Goal: Task Accomplishment & Management: Use online tool/utility

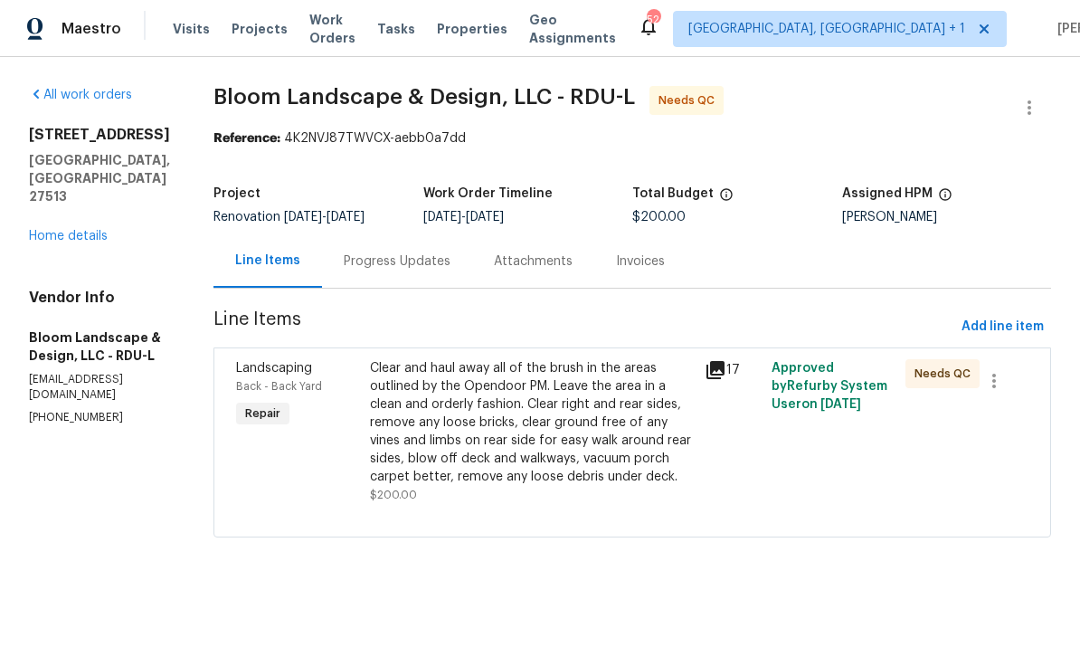
click at [85, 230] on link "Home details" at bounding box center [68, 236] width 79 height 13
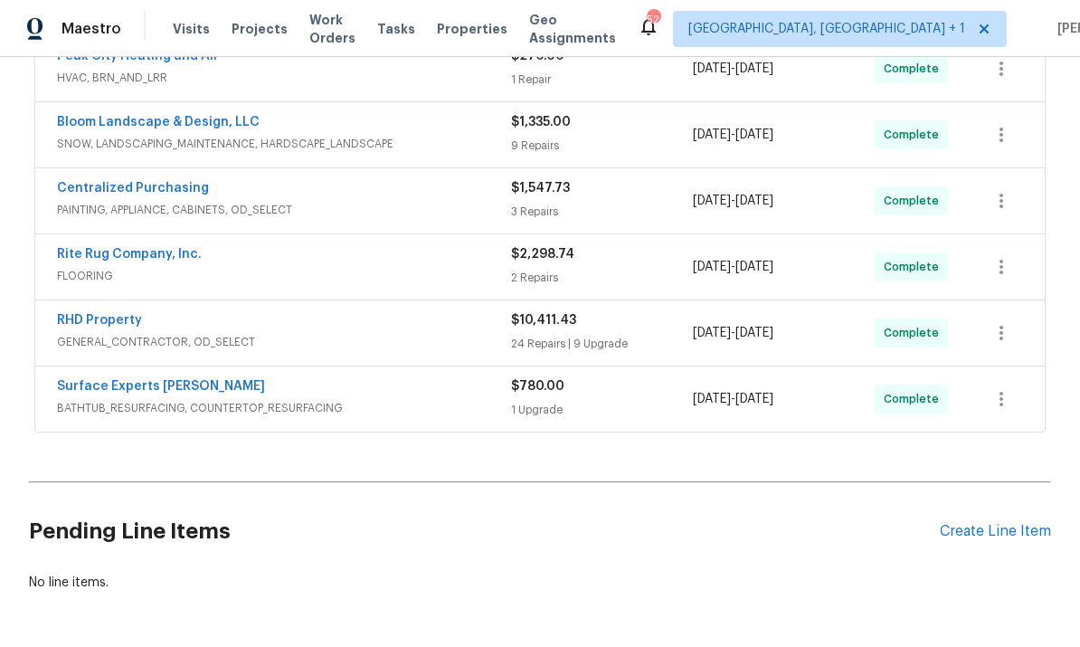
scroll to position [566, 0]
click at [1008, 539] on div "Create Line Item" at bounding box center [995, 532] width 111 height 17
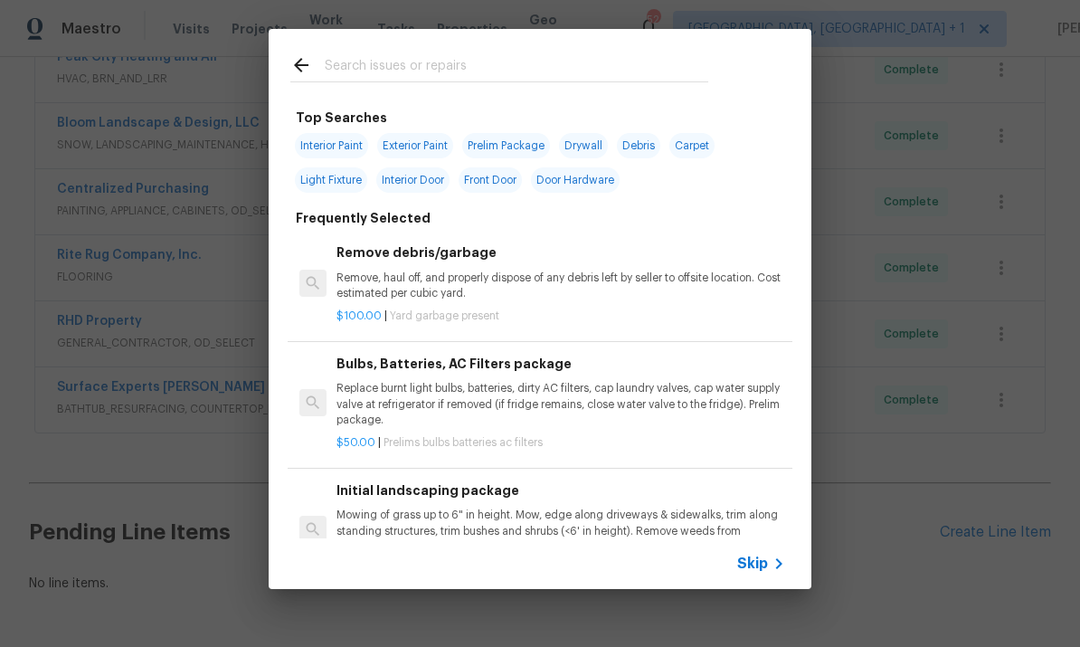
click at [390, 75] on input "text" at bounding box center [517, 67] width 384 height 27
type input "Pest"
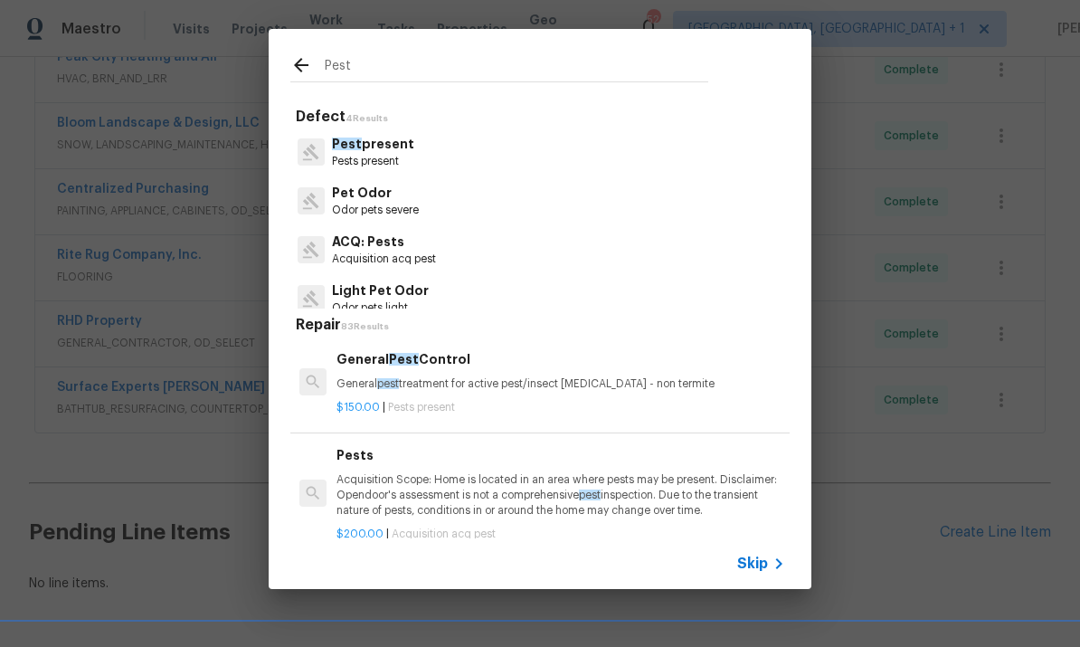
click at [395, 149] on p "Pest present" at bounding box center [373, 144] width 82 height 19
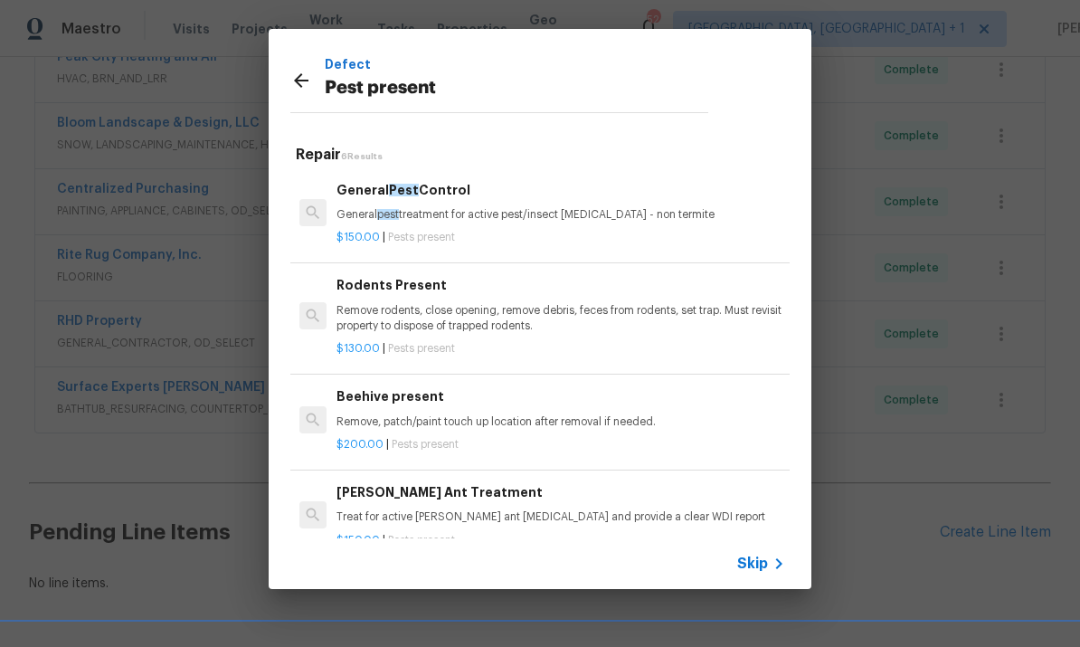
click at [633, 304] on p "Remove rodents, close opening, remove debris, feces from rodents, set trap. Mus…" at bounding box center [561, 318] width 449 height 31
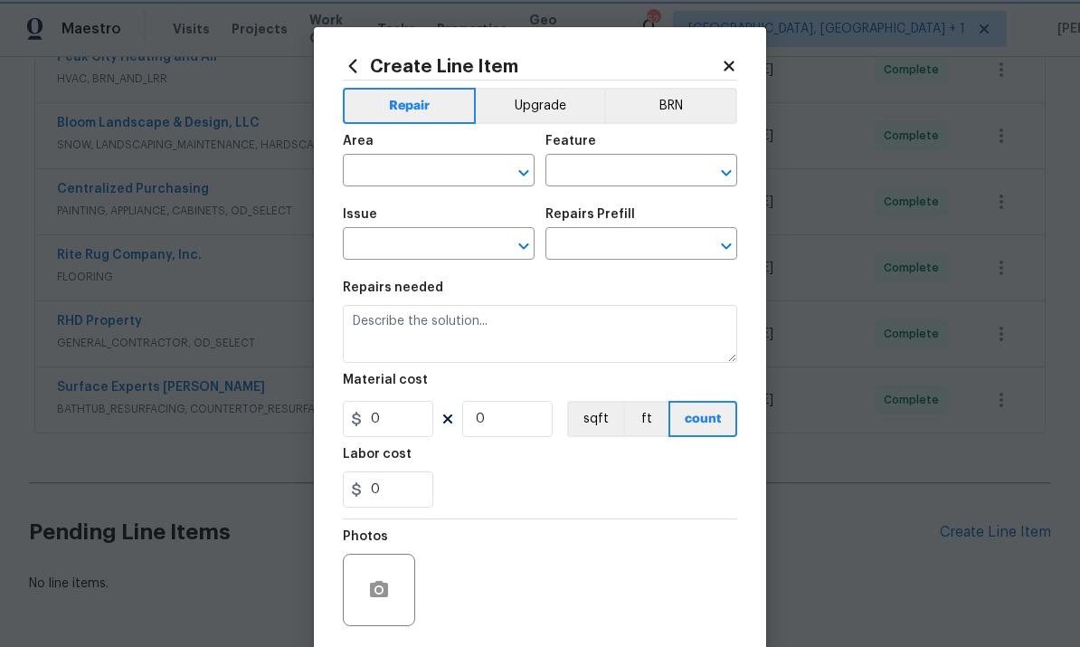
type input "Pests"
type input "Pest present"
type input "Rodents Present $130.00"
type textarea "Remove rodents, close opening, remove debris, feces from rodents, set trap. Mus…"
type input "130"
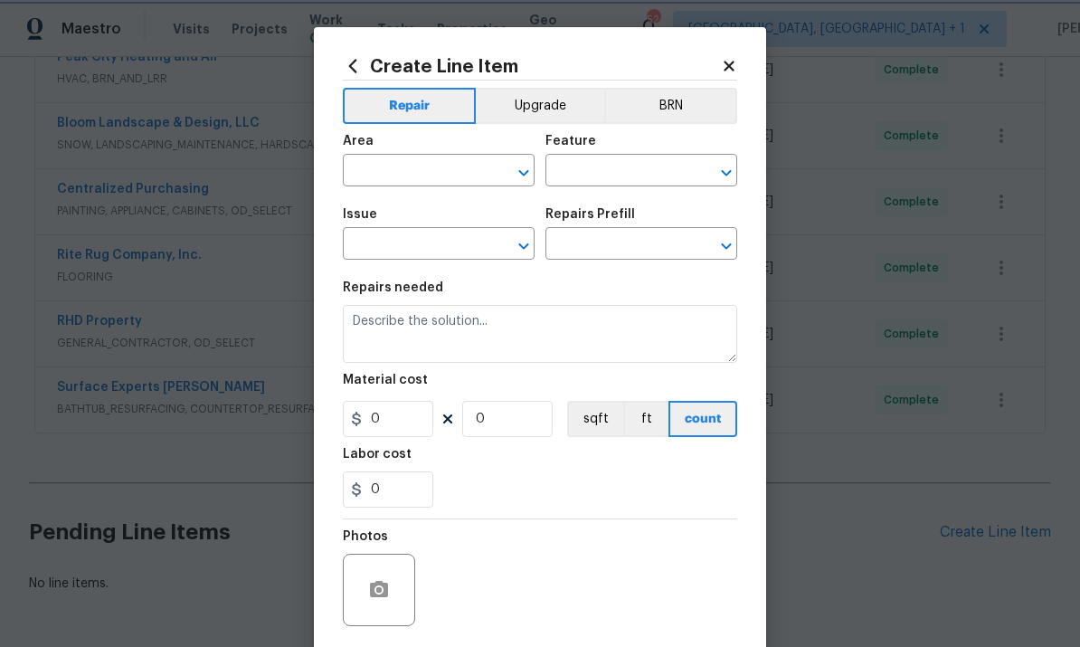
type input "1"
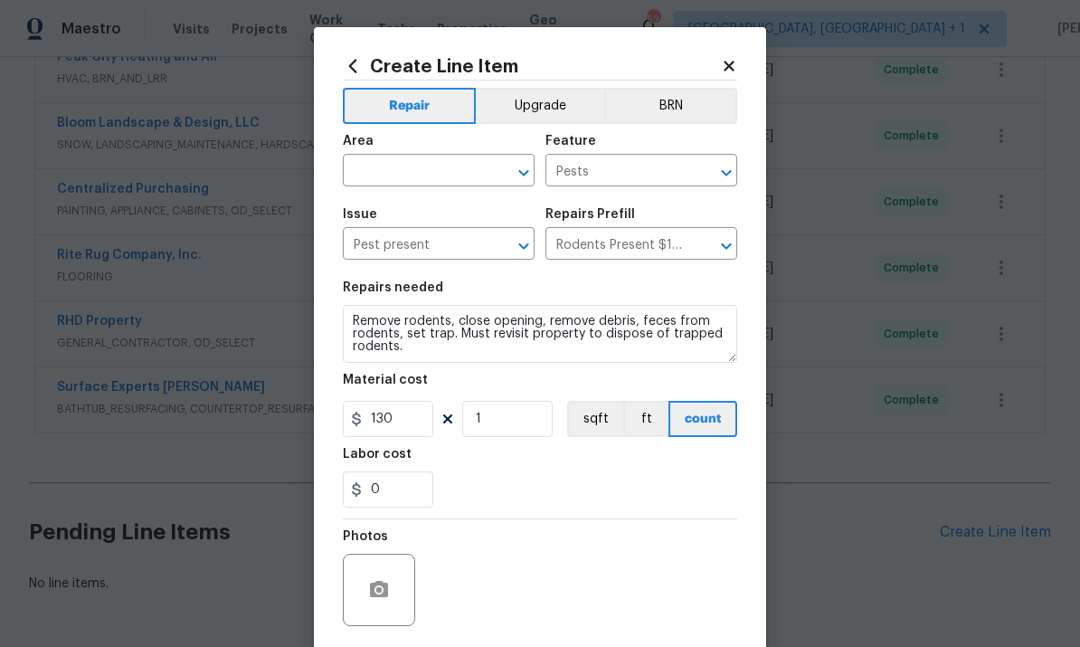
click at [415, 169] on input "text" at bounding box center [413, 172] width 141 height 28
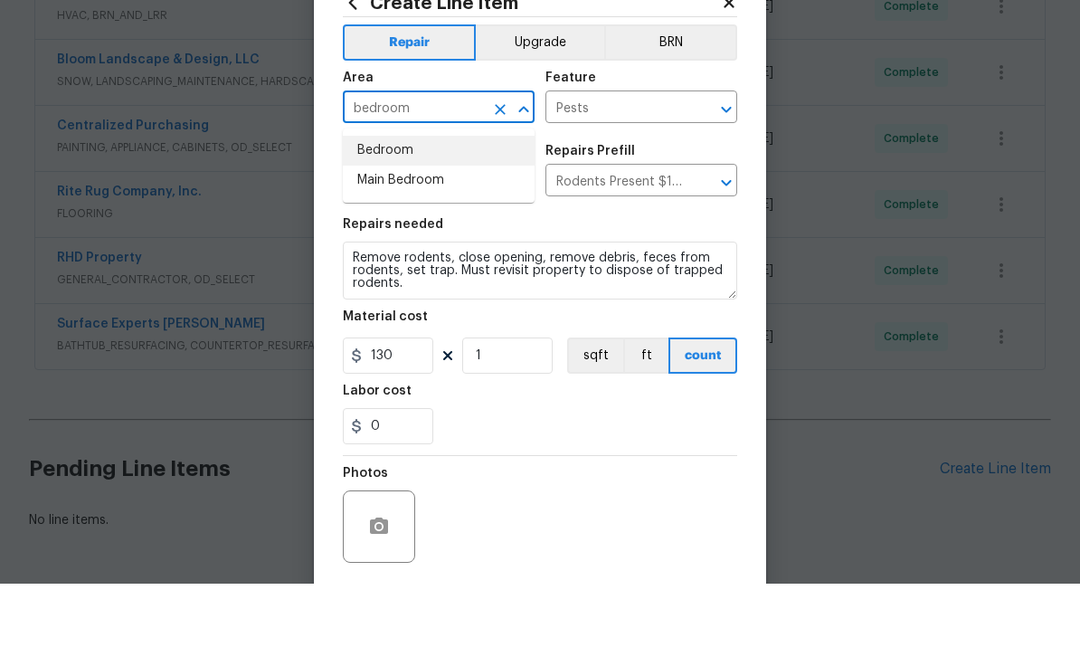
click at [390, 199] on li "Bedroom" at bounding box center [439, 214] width 192 height 30
type input "Bedroom"
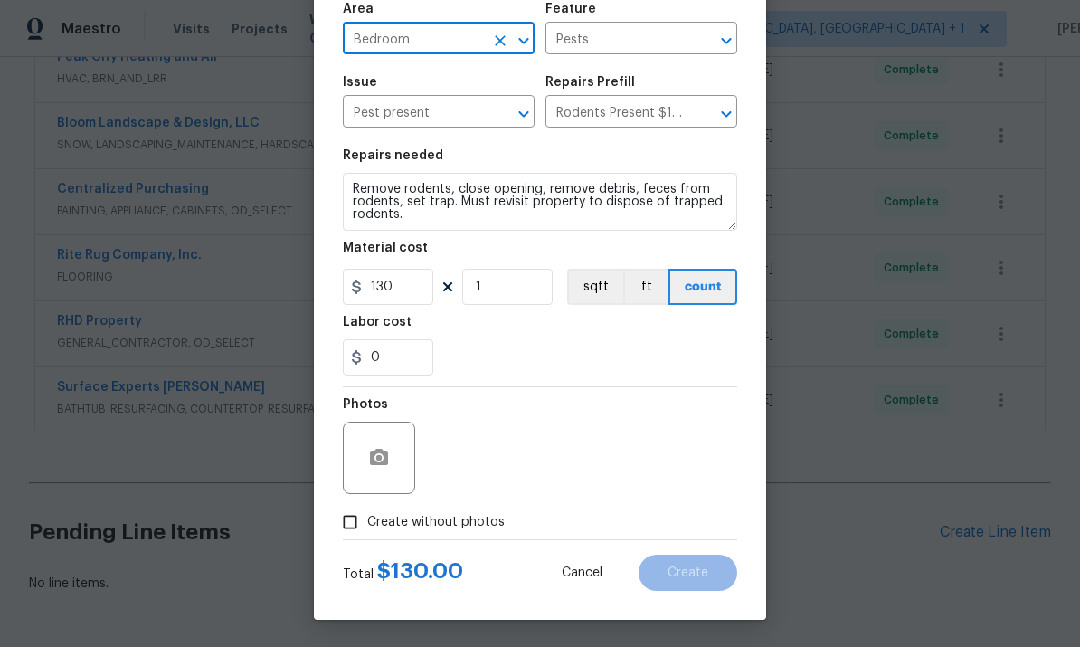
scroll to position [136, 0]
click at [362, 520] on input "Create without photos" at bounding box center [350, 522] width 34 height 34
checkbox input "true"
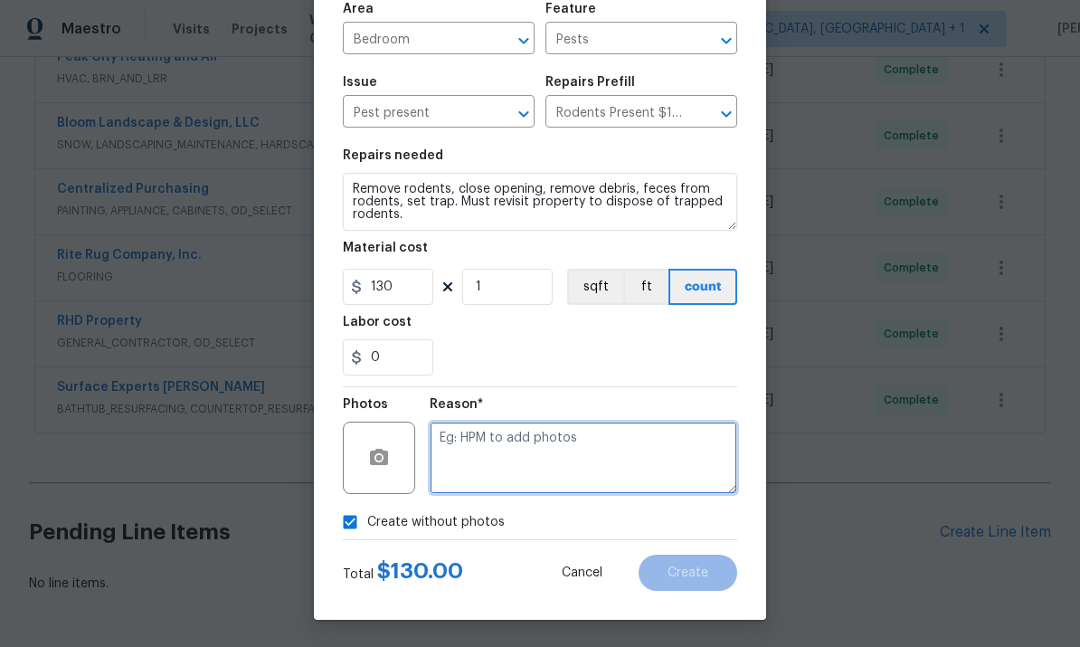
click at [558, 441] on textarea at bounding box center [584, 458] width 308 height 72
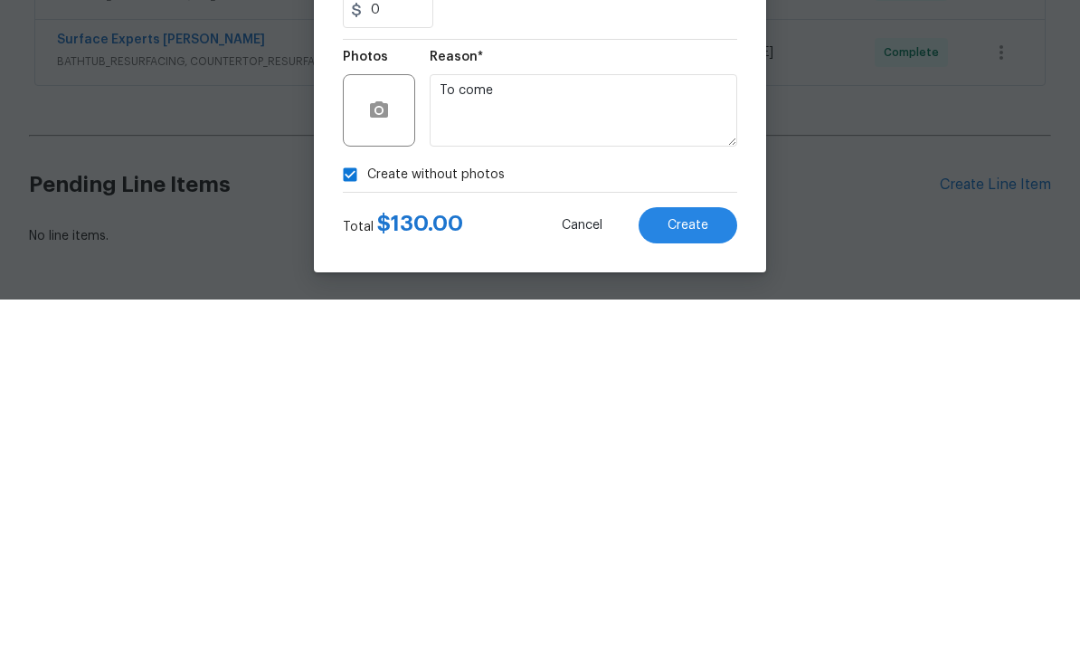
scroll to position [68, 0]
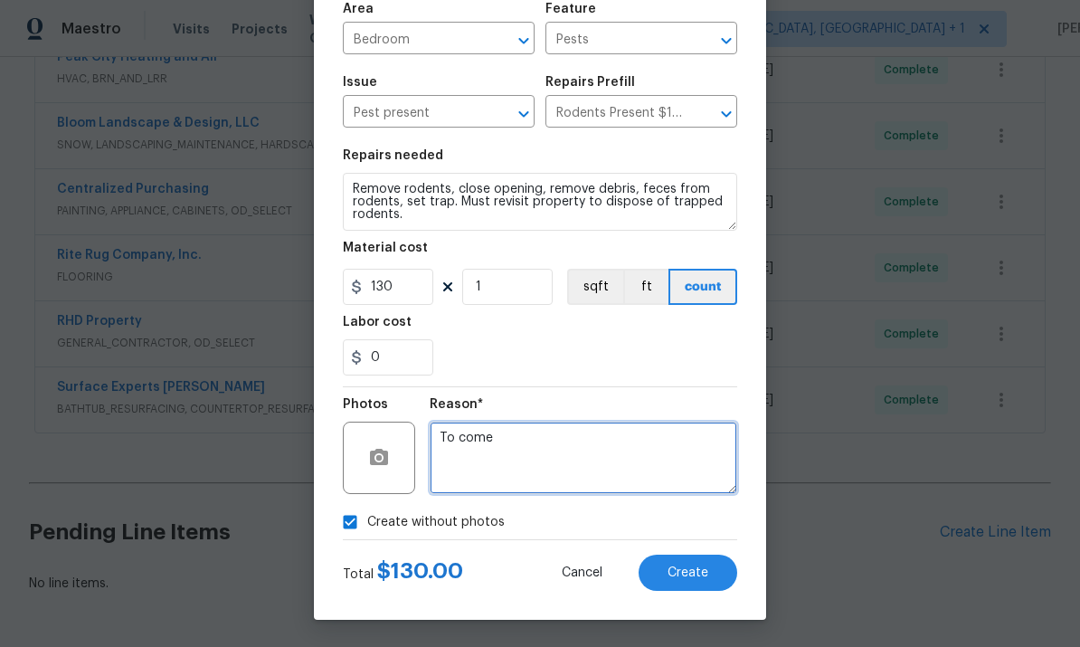
type textarea "To come"
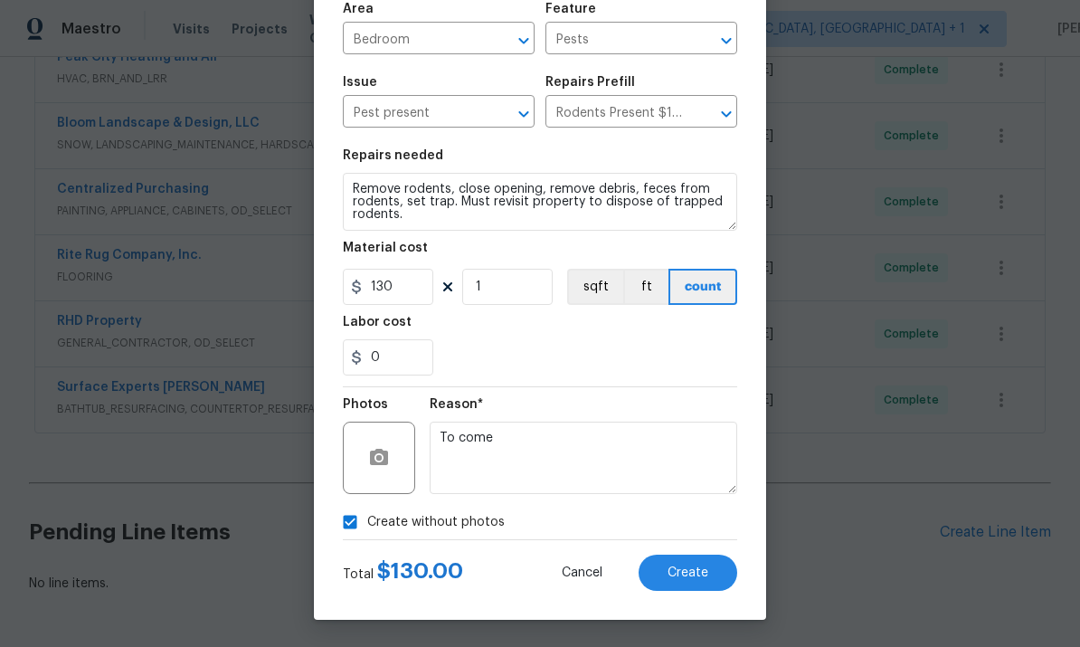
click at [688, 588] on button "Create" at bounding box center [688, 573] width 99 height 36
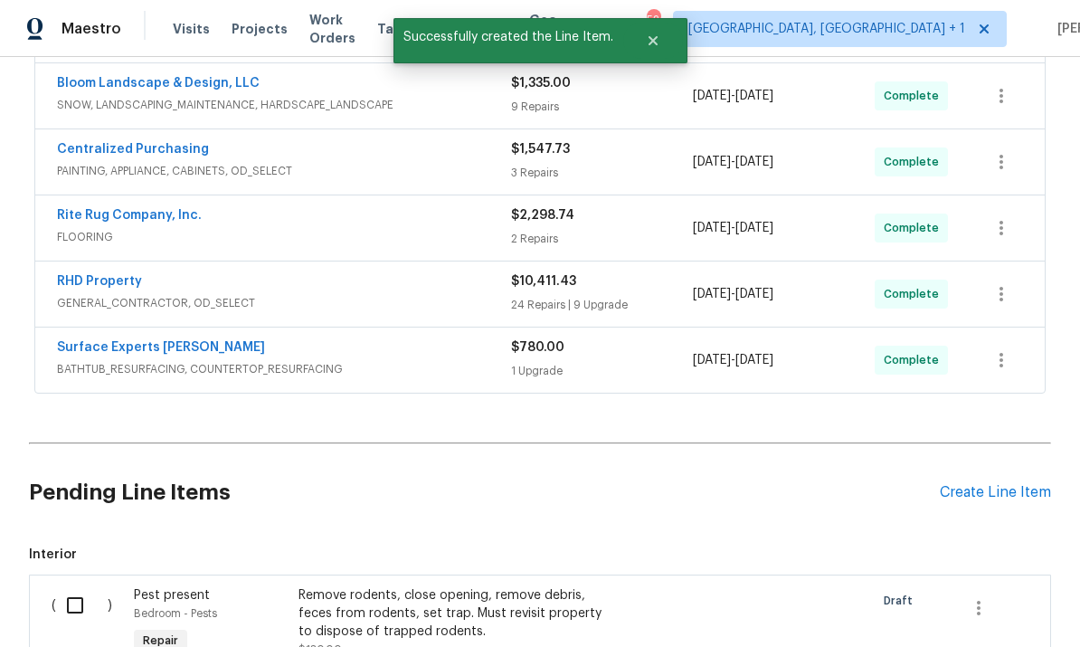
scroll to position [657, 0]
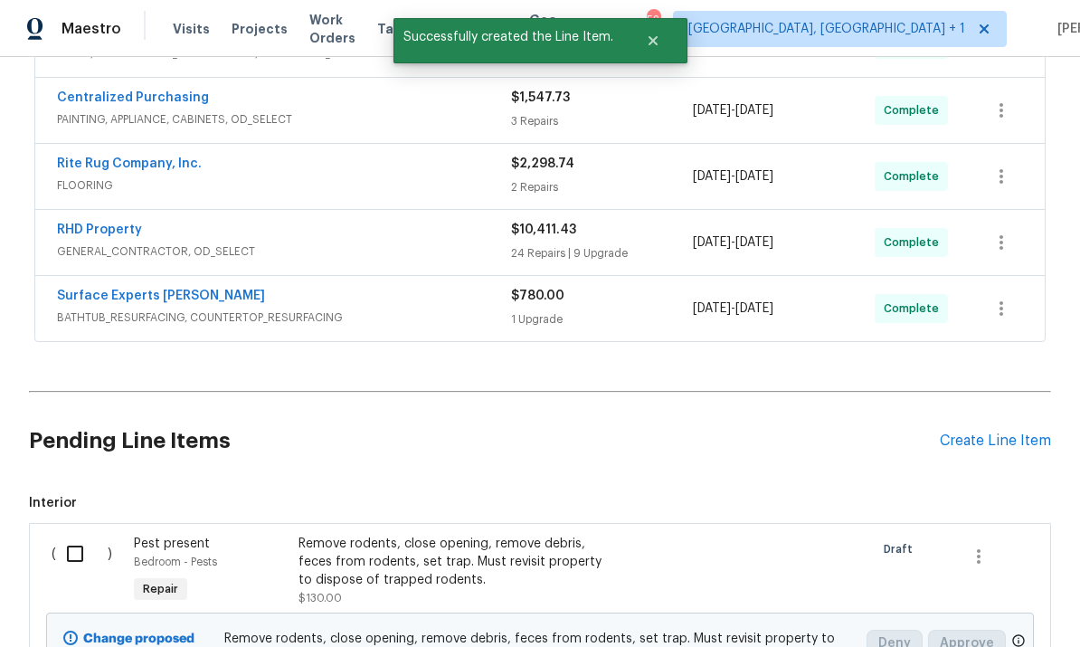
click at [74, 535] on input "checkbox" at bounding box center [82, 554] width 52 height 38
checkbox input "true"
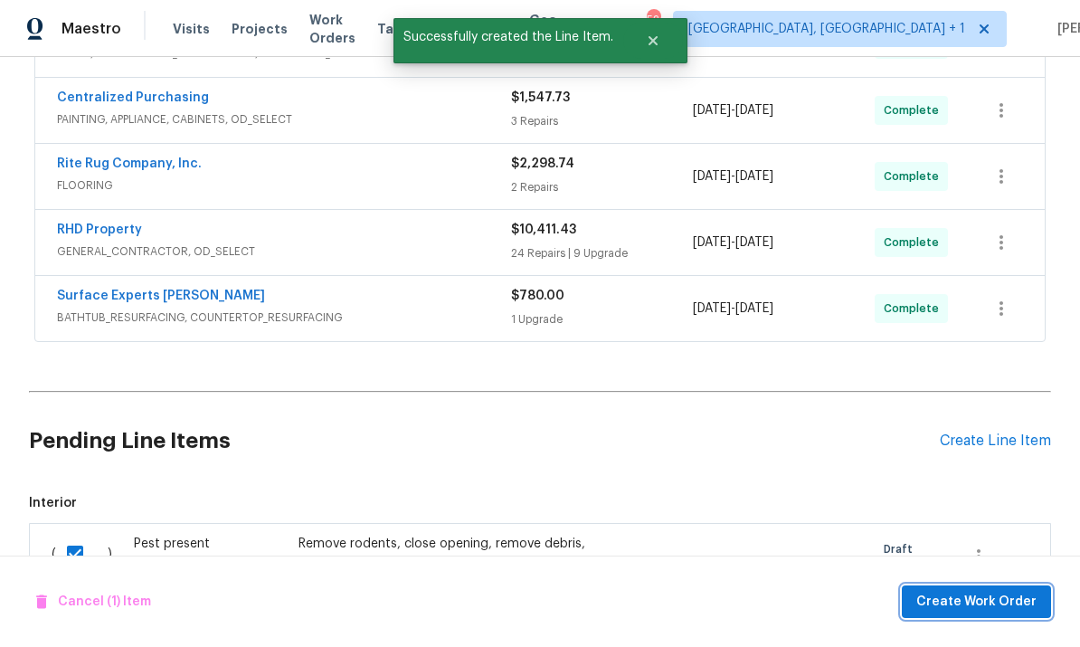
click at [986, 603] on span "Create Work Order" at bounding box center [977, 602] width 120 height 23
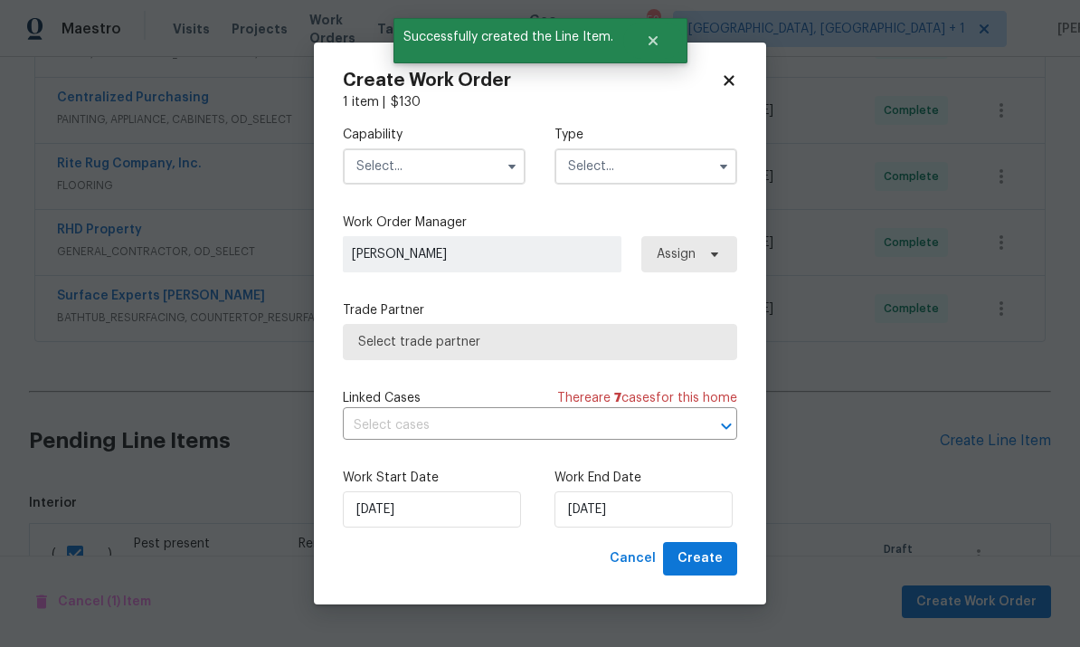
click at [495, 167] on input "text" at bounding box center [434, 166] width 183 height 36
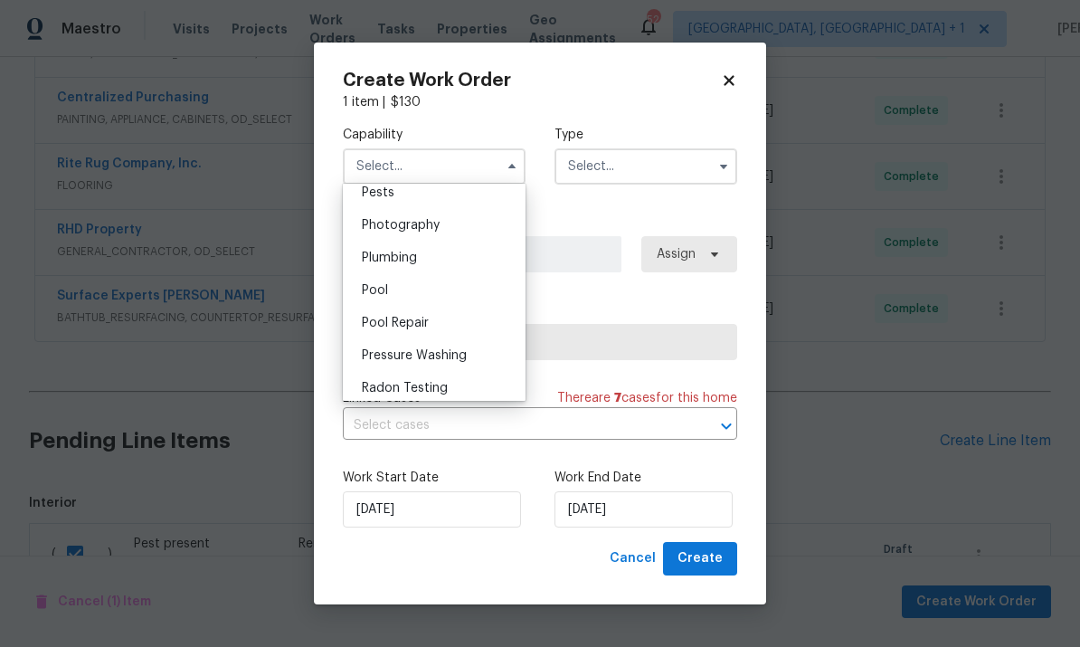
click at [397, 195] on div "Pests" at bounding box center [434, 192] width 174 height 33
type input "Pests"
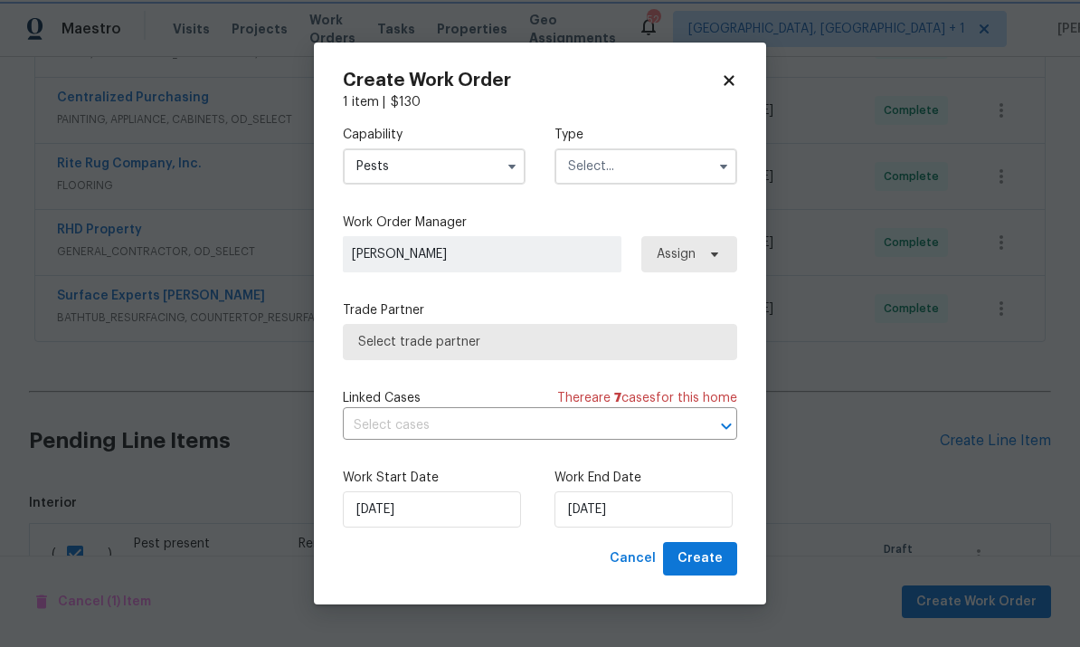
scroll to position [1520, 0]
click at [721, 170] on icon "button" at bounding box center [724, 166] width 14 height 14
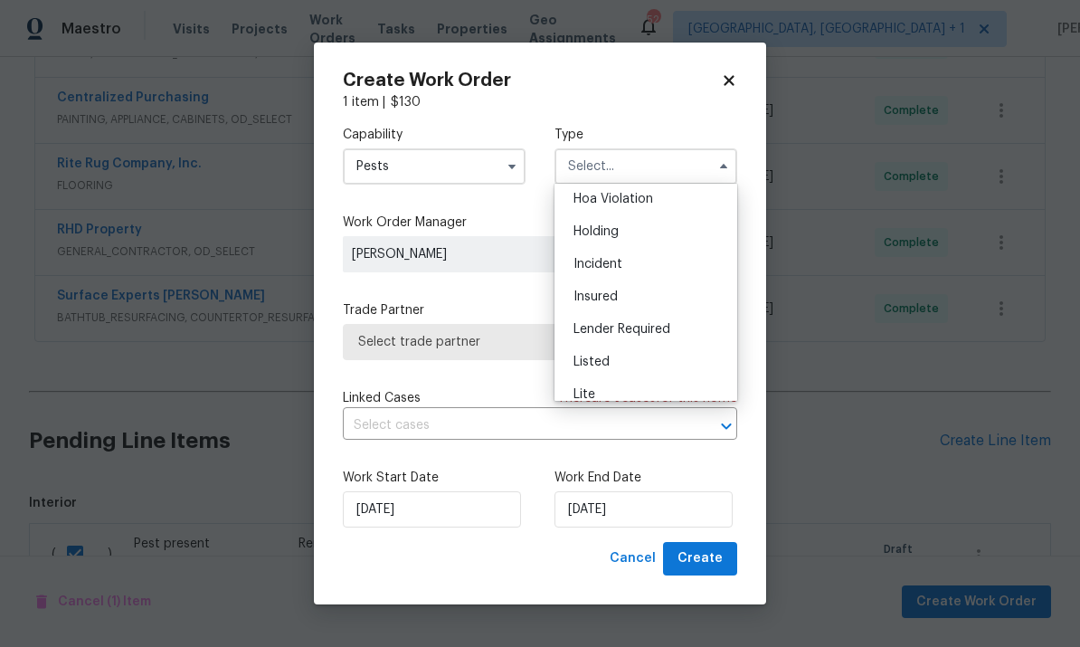
scroll to position [39, 0]
click at [623, 365] on div "Listed" at bounding box center [646, 361] width 174 height 33
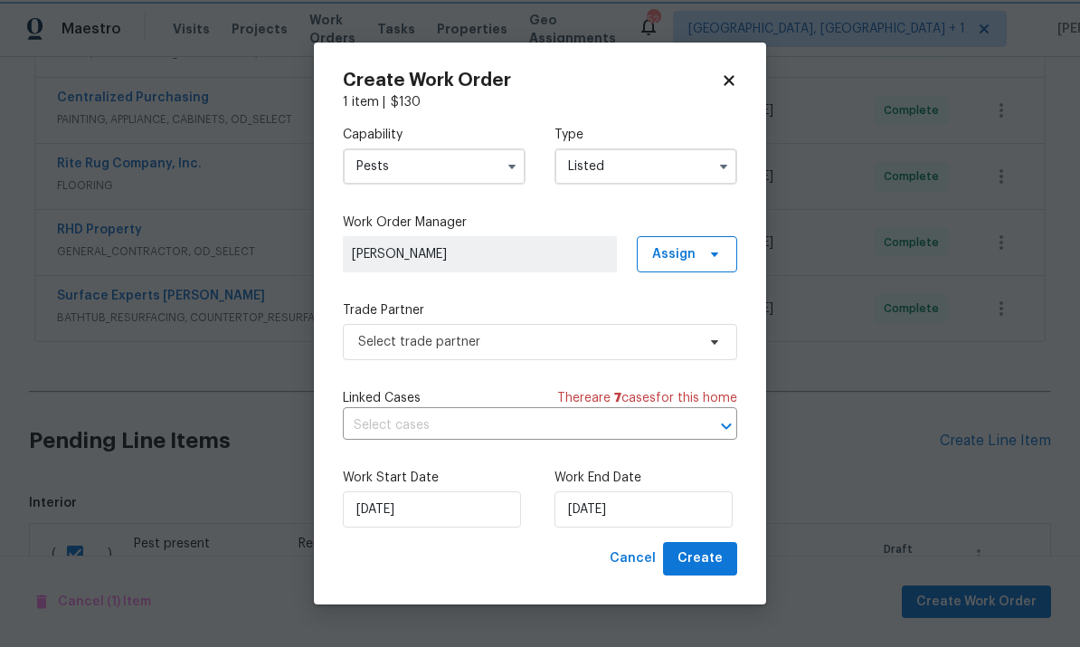
type input "Listed"
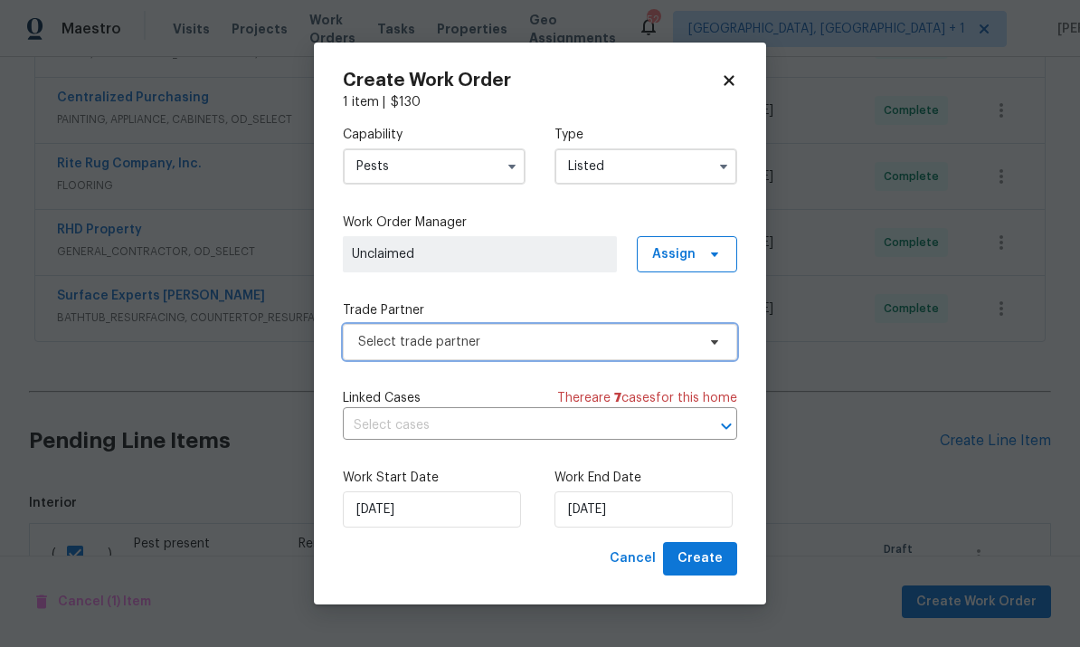
click at [717, 350] on span "Select trade partner" at bounding box center [540, 342] width 395 height 36
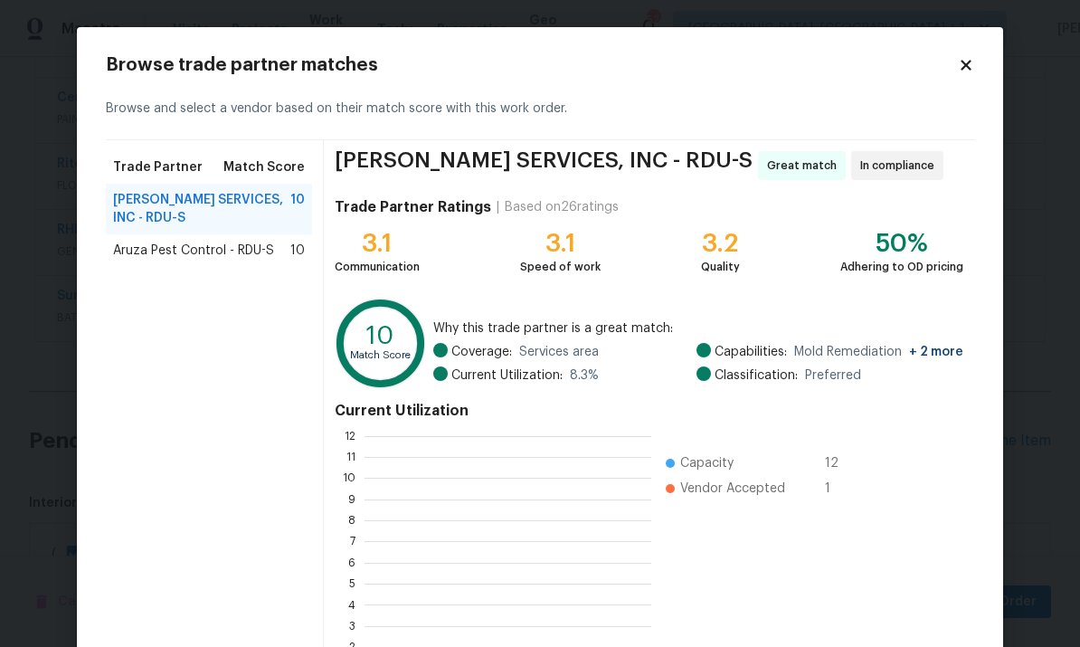
scroll to position [253, 287]
click at [257, 201] on span "CANADY'S SERVICES, INC - RDU-S" at bounding box center [201, 209] width 177 height 36
click at [1047, 330] on body "Maestro Visits Projects Work Orders Tasks Properties Geo Assignments 52 Albuque…" at bounding box center [540, 323] width 1080 height 647
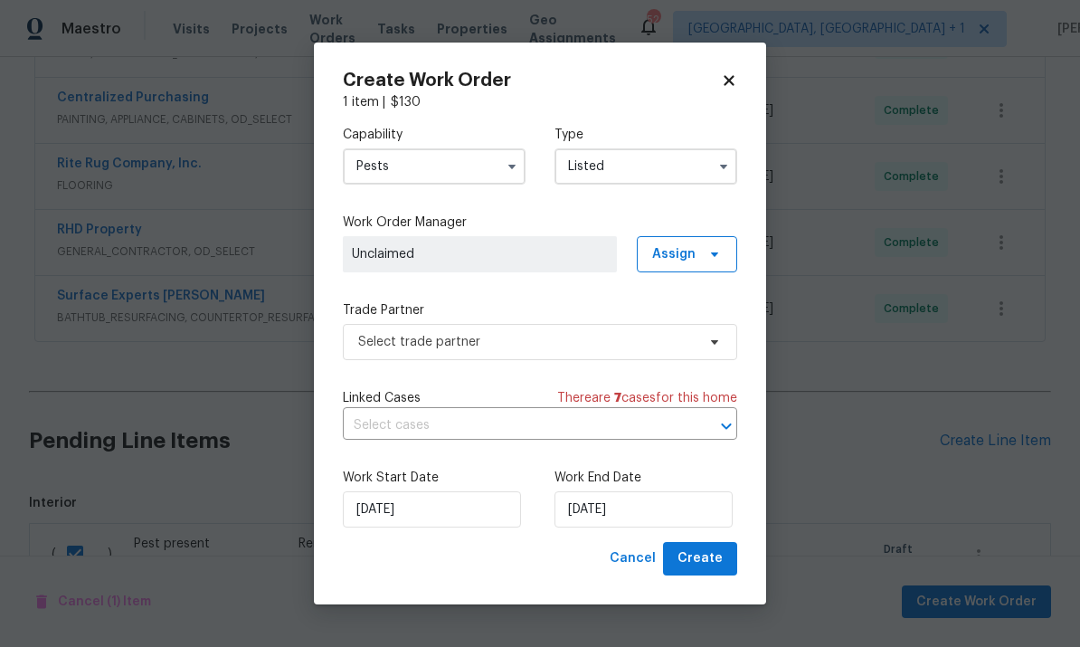
click at [523, 428] on input "text" at bounding box center [515, 426] width 344 height 28
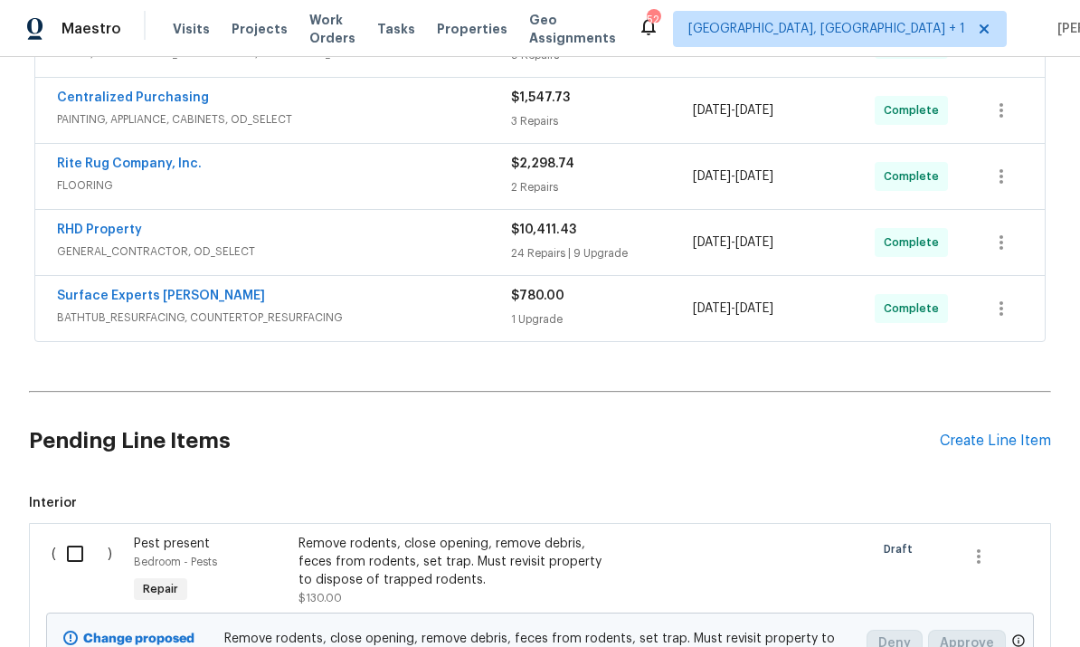
click at [70, 535] on input "checkbox" at bounding box center [82, 554] width 52 height 38
checkbox input "true"
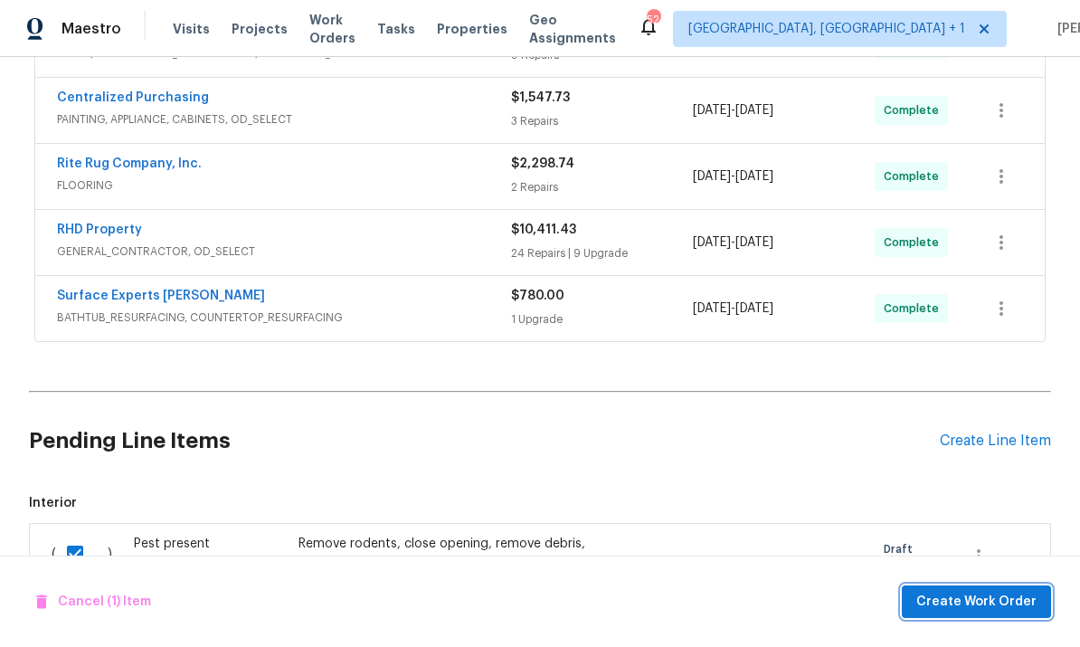
click at [984, 597] on span "Create Work Order" at bounding box center [977, 602] width 120 height 23
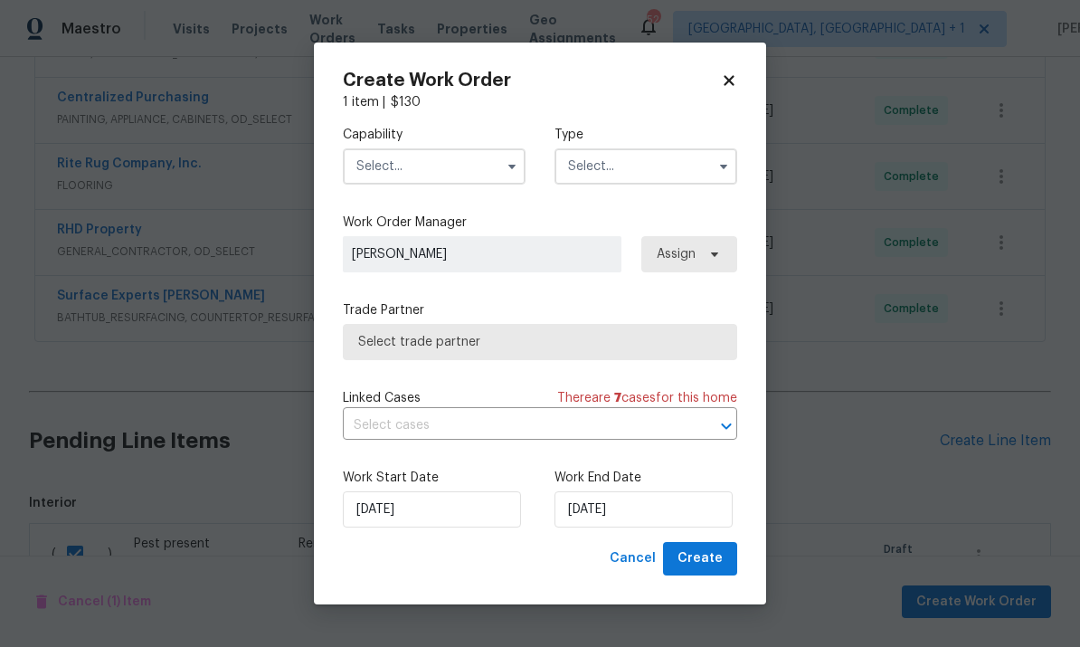
click at [503, 167] on button "button" at bounding box center [512, 167] width 22 height 22
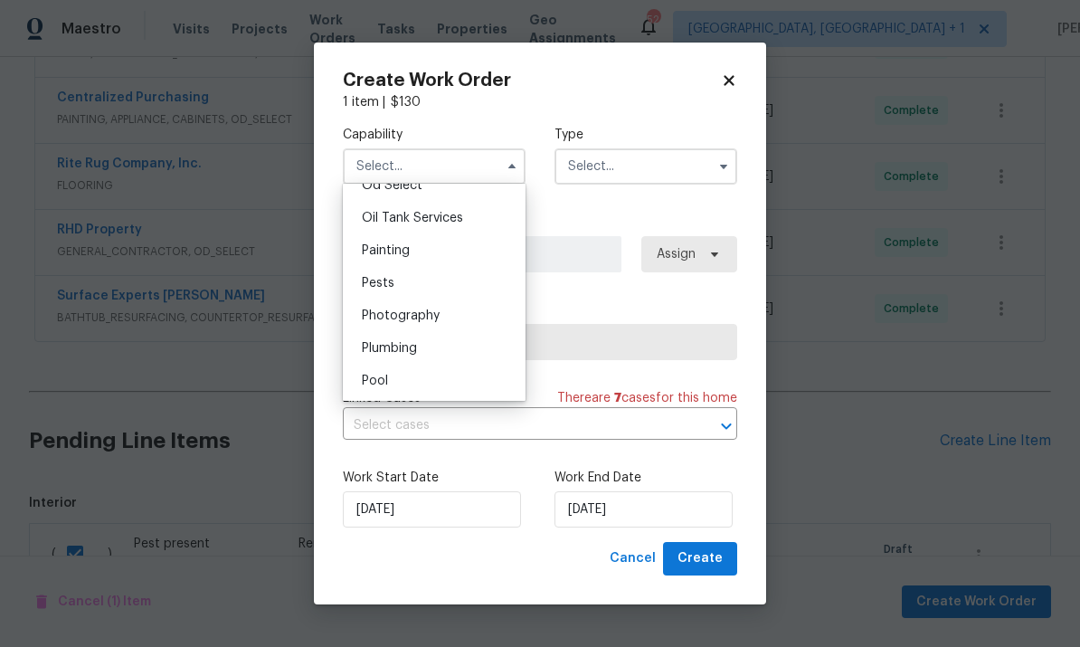
scroll to position [1500, 0]
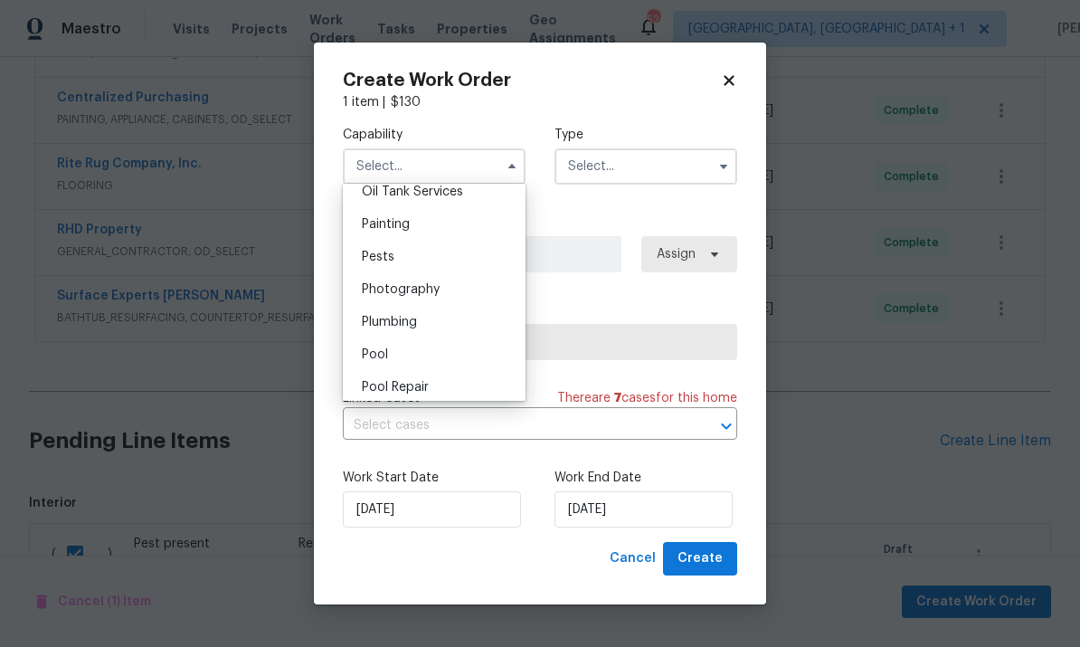
click at [417, 243] on div "Pests" at bounding box center [434, 257] width 174 height 33
type input "Pests"
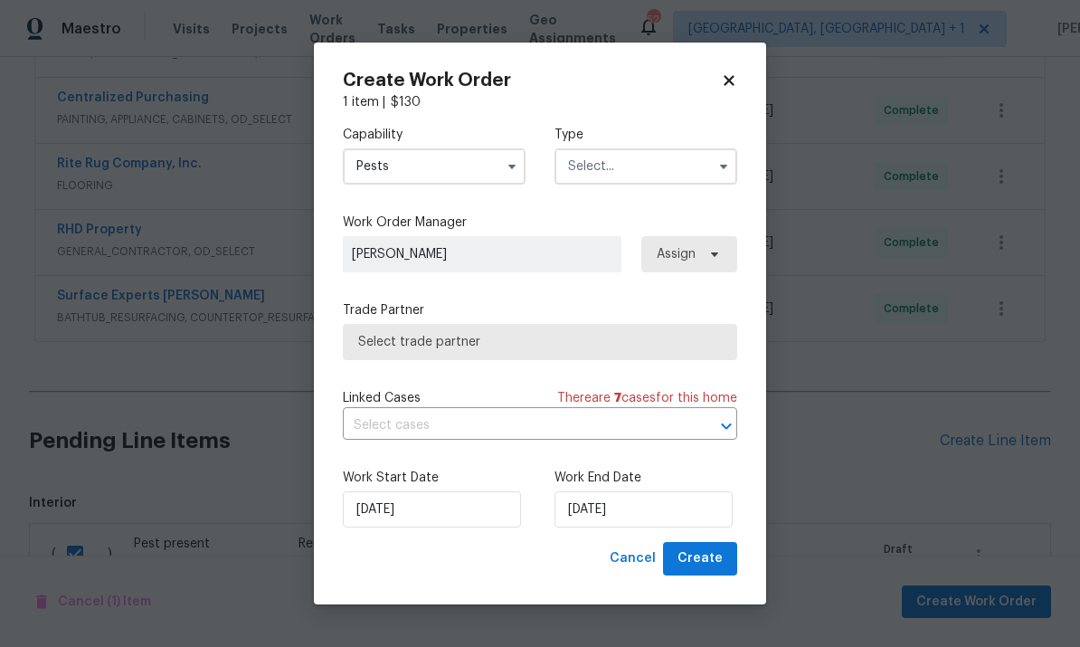
click at [719, 172] on icon "button" at bounding box center [724, 166] width 14 height 14
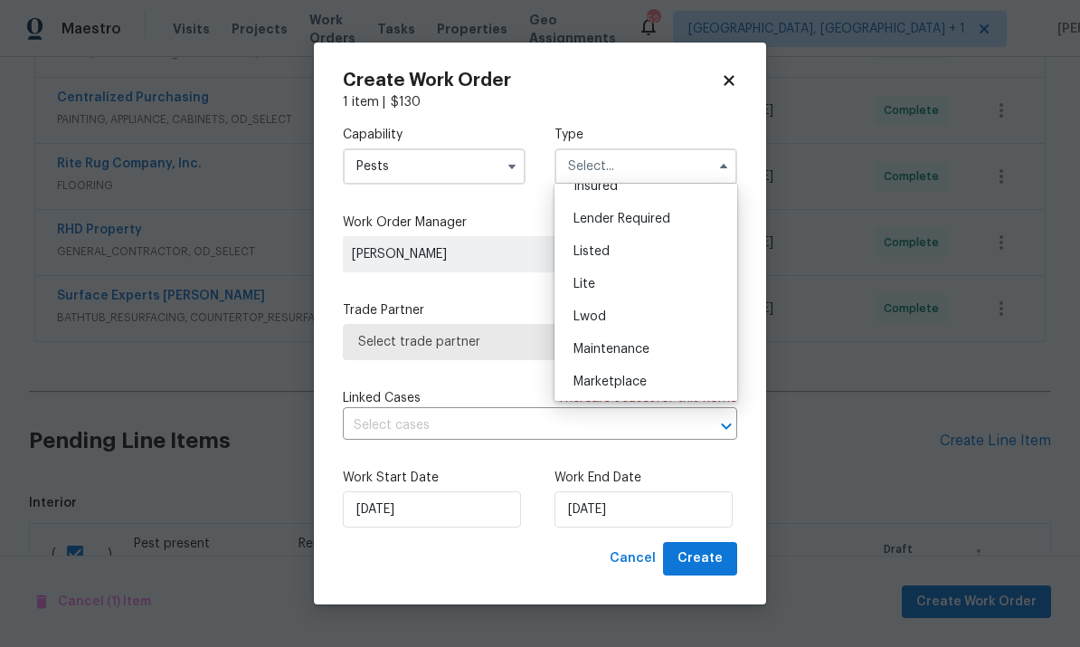
scroll to position [147, 0]
click at [611, 261] on div "Listed" at bounding box center [646, 252] width 174 height 33
type input "Listed"
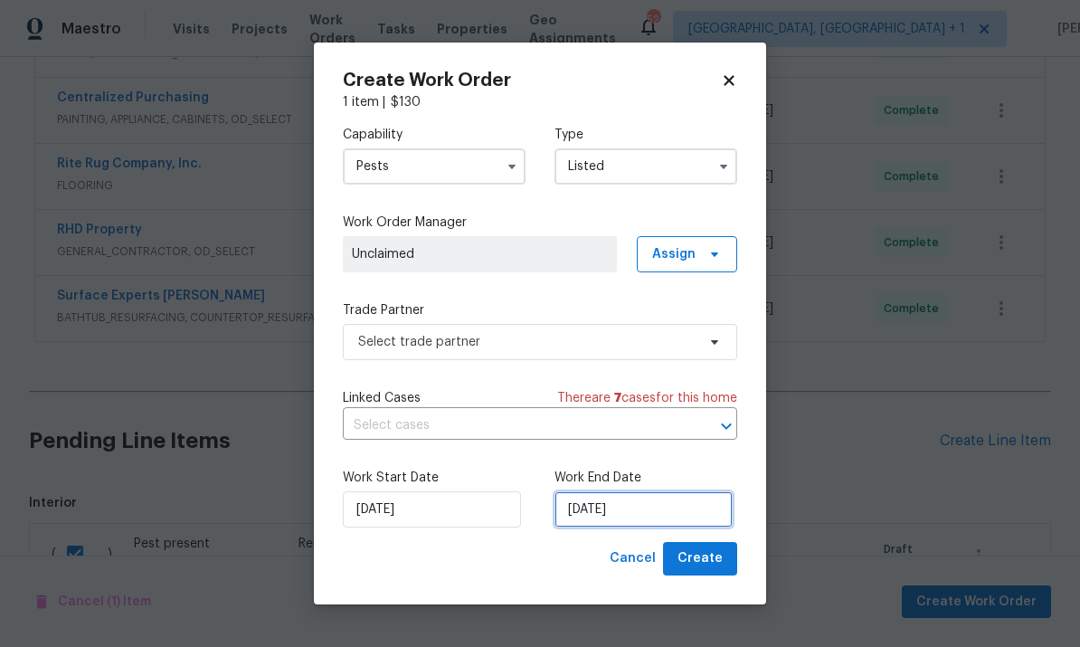
click at [694, 525] on input "8/15/2025" at bounding box center [644, 509] width 178 height 36
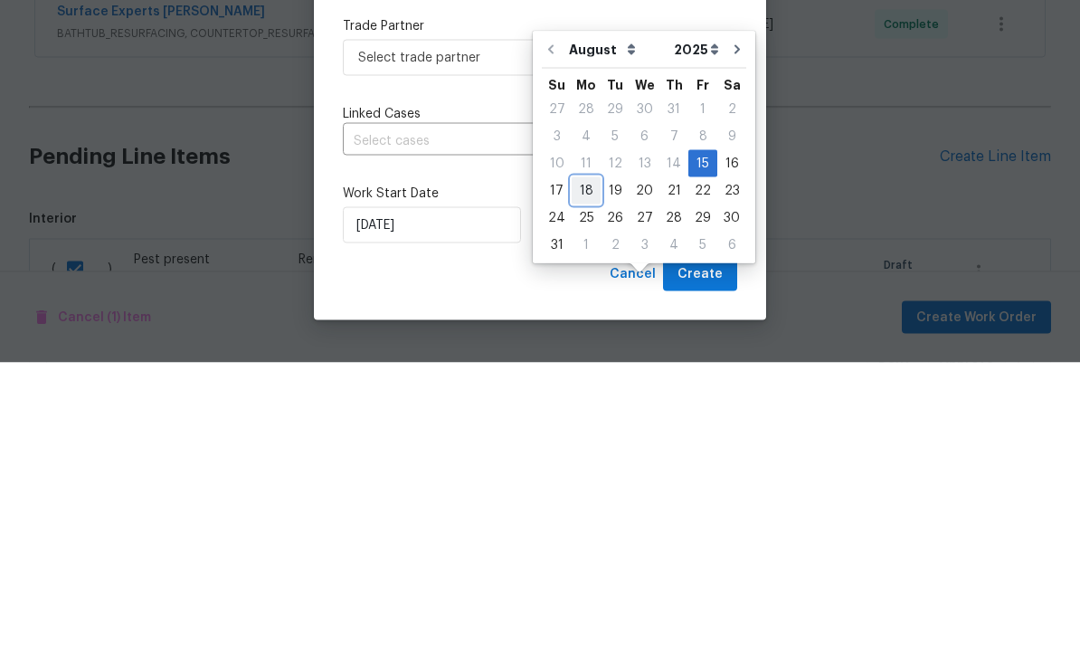
click at [594, 462] on div "18" at bounding box center [586, 474] width 29 height 25
type input "8/18/2025"
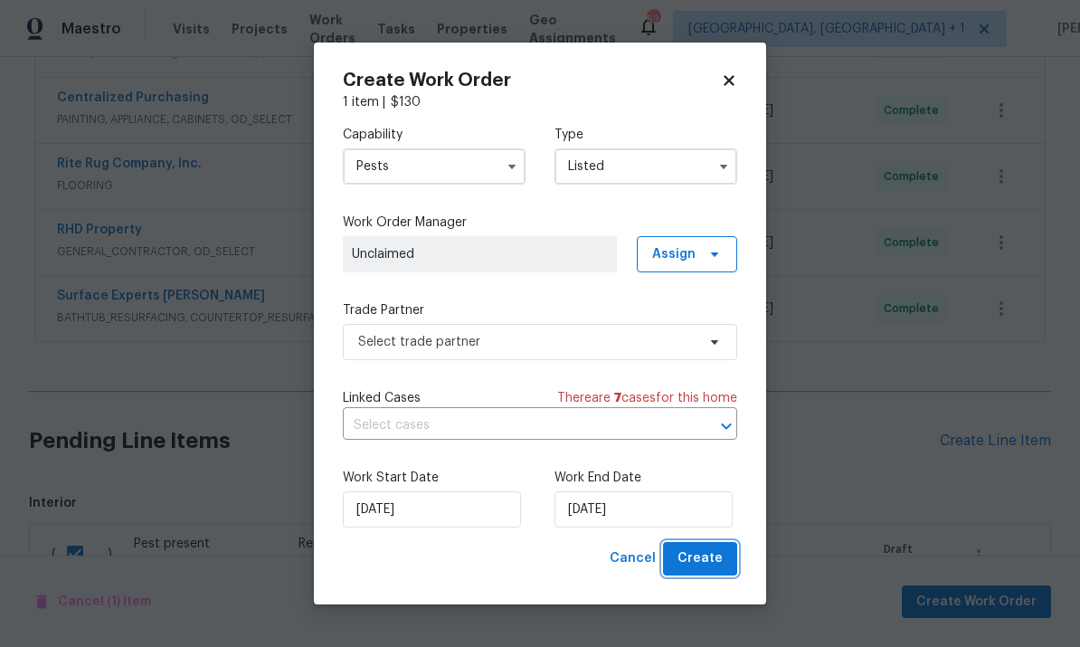
click at [716, 576] on button "Create" at bounding box center [700, 558] width 74 height 33
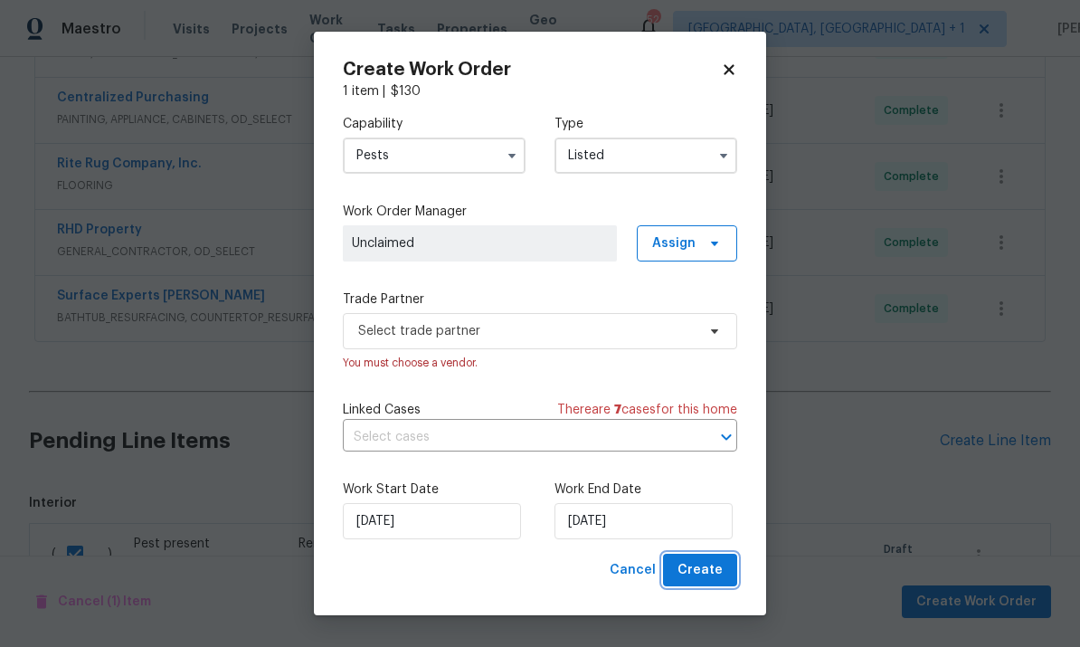
click at [709, 577] on span "Create" at bounding box center [700, 570] width 45 height 23
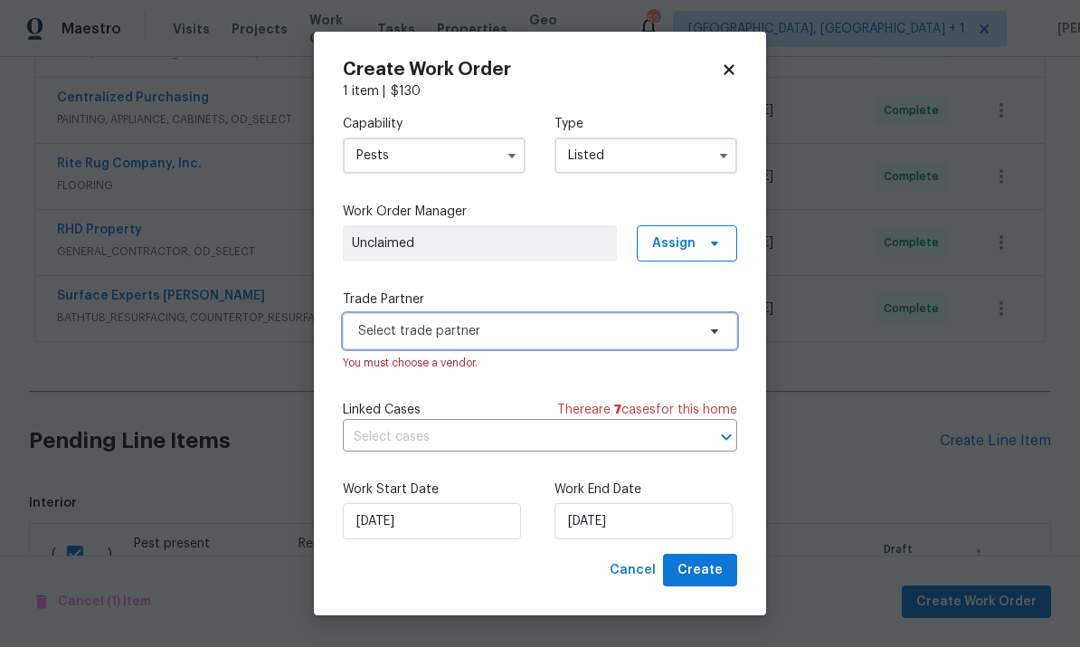
click at [713, 343] on span "Select trade partner" at bounding box center [540, 331] width 395 height 36
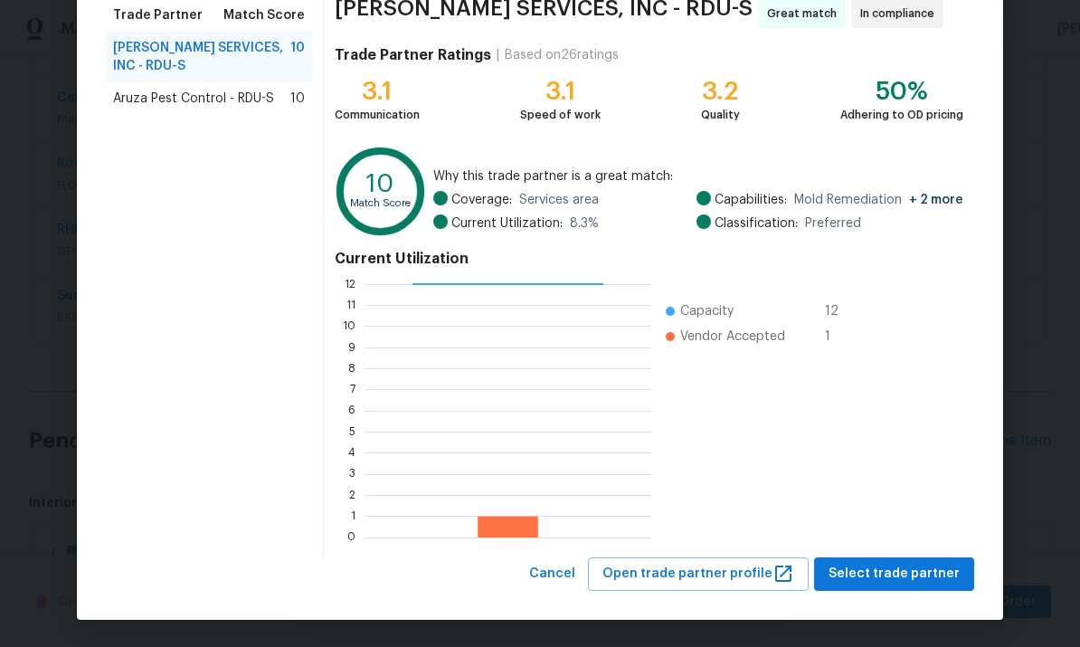
scroll to position [151, 0]
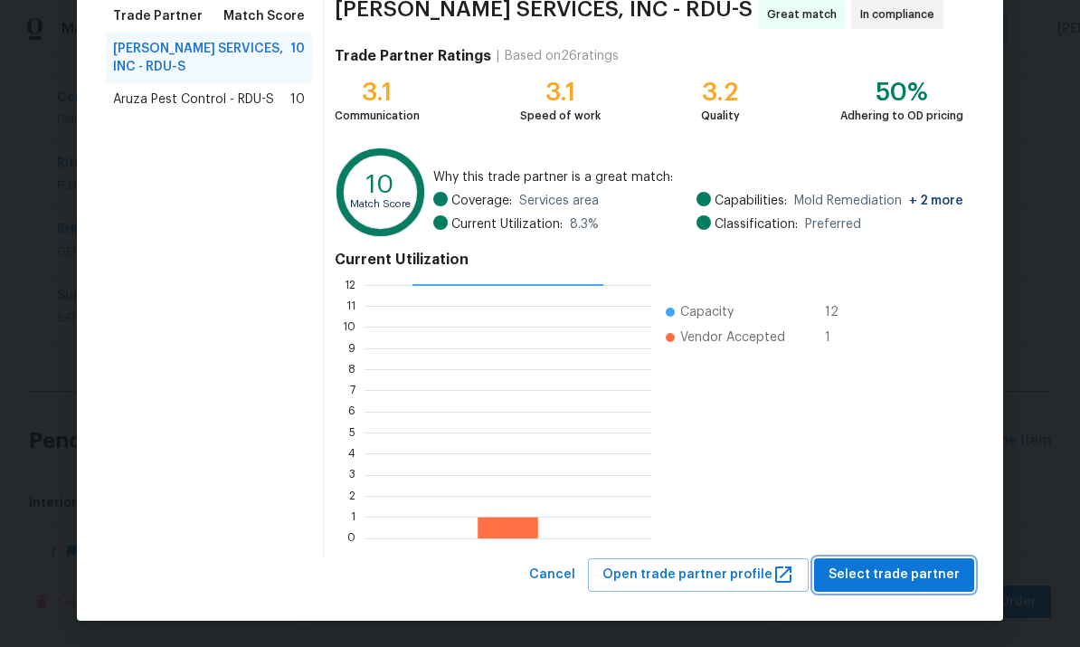
click at [928, 577] on span "Select trade partner" at bounding box center [894, 575] width 131 height 23
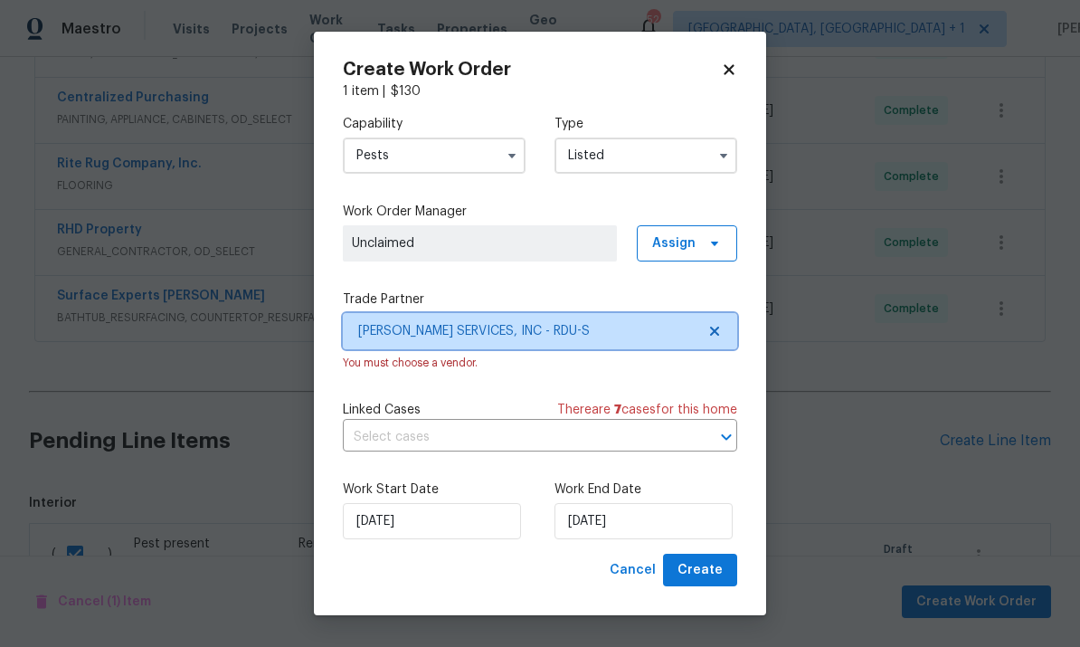
scroll to position [0, 0]
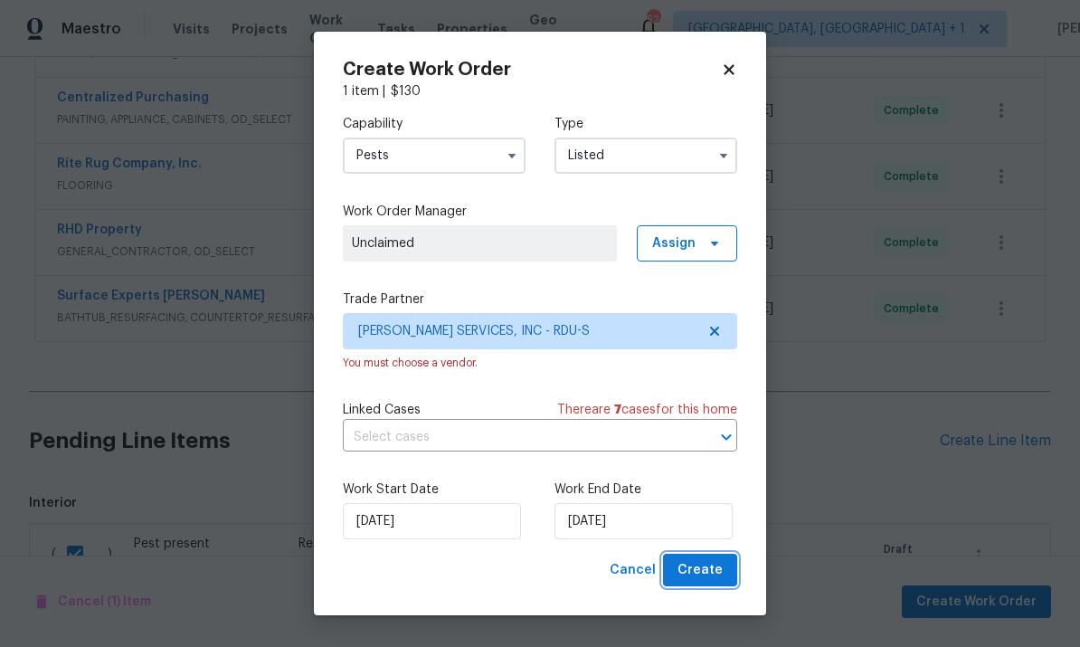
click at [703, 579] on span "Create" at bounding box center [700, 570] width 45 height 23
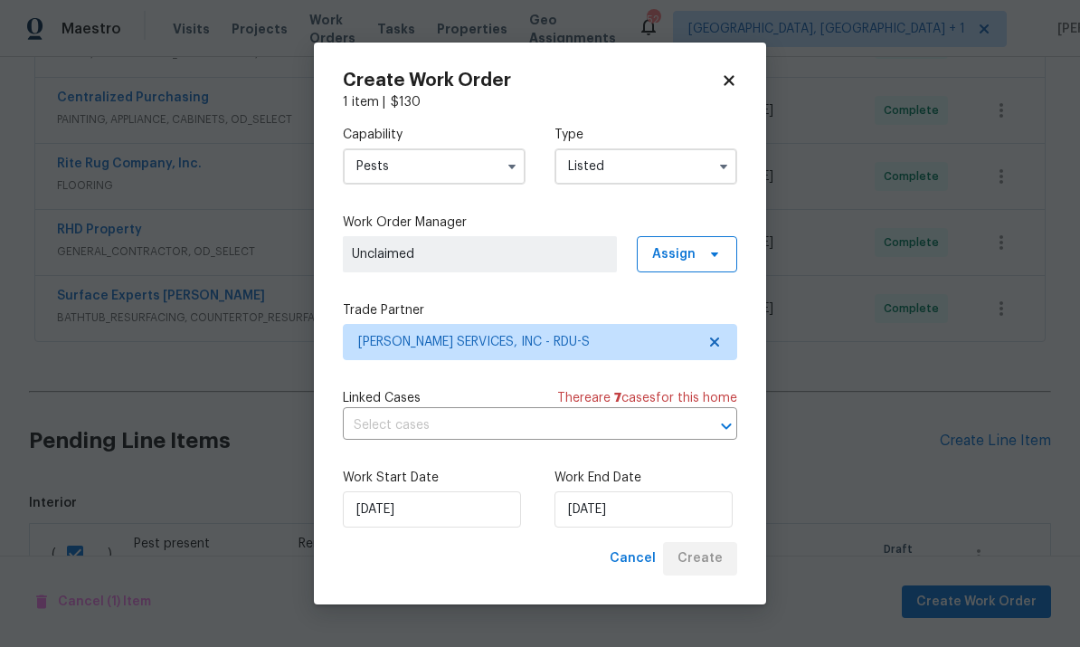
checkbox input "false"
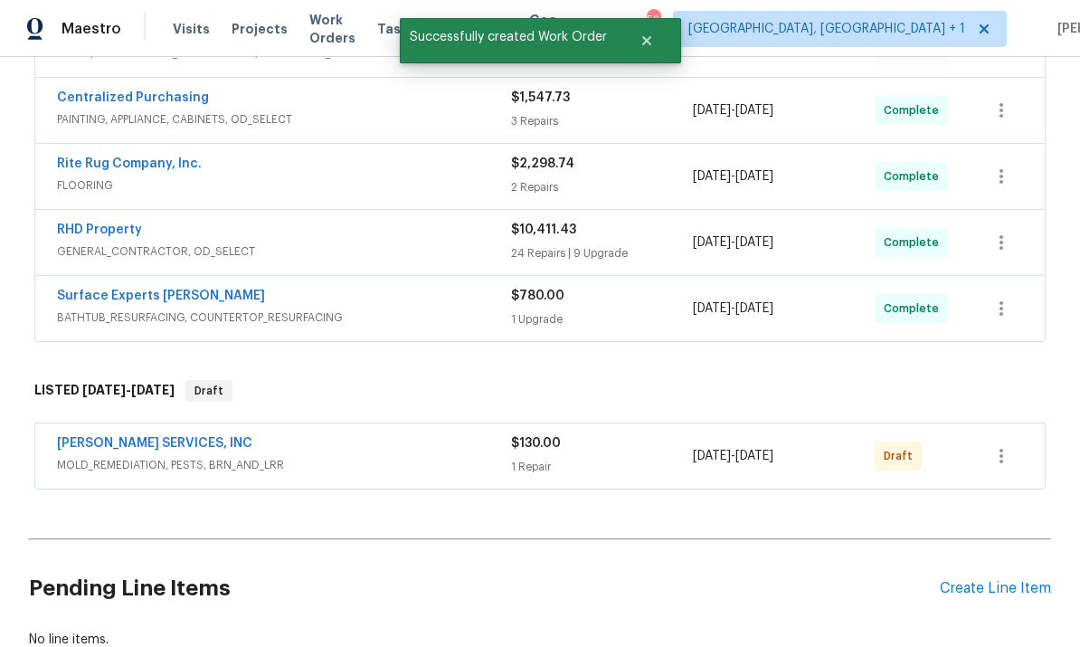
click at [173, 437] on link "CANADY'S SERVICES, INC" at bounding box center [154, 443] width 195 height 13
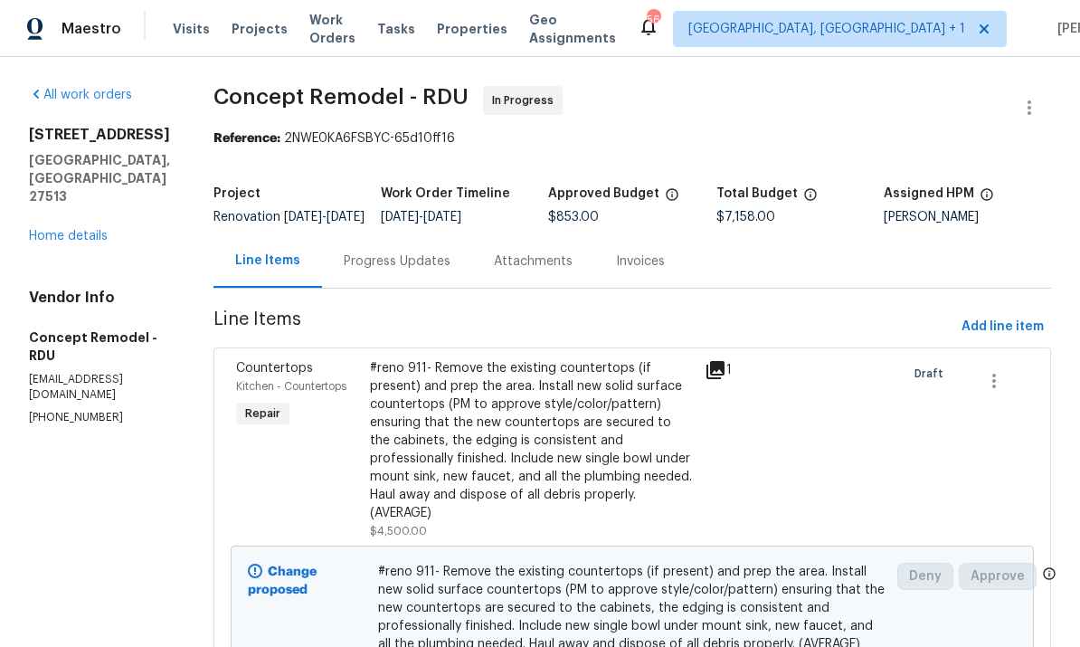
click at [73, 233] on link "Home details" at bounding box center [68, 236] width 79 height 13
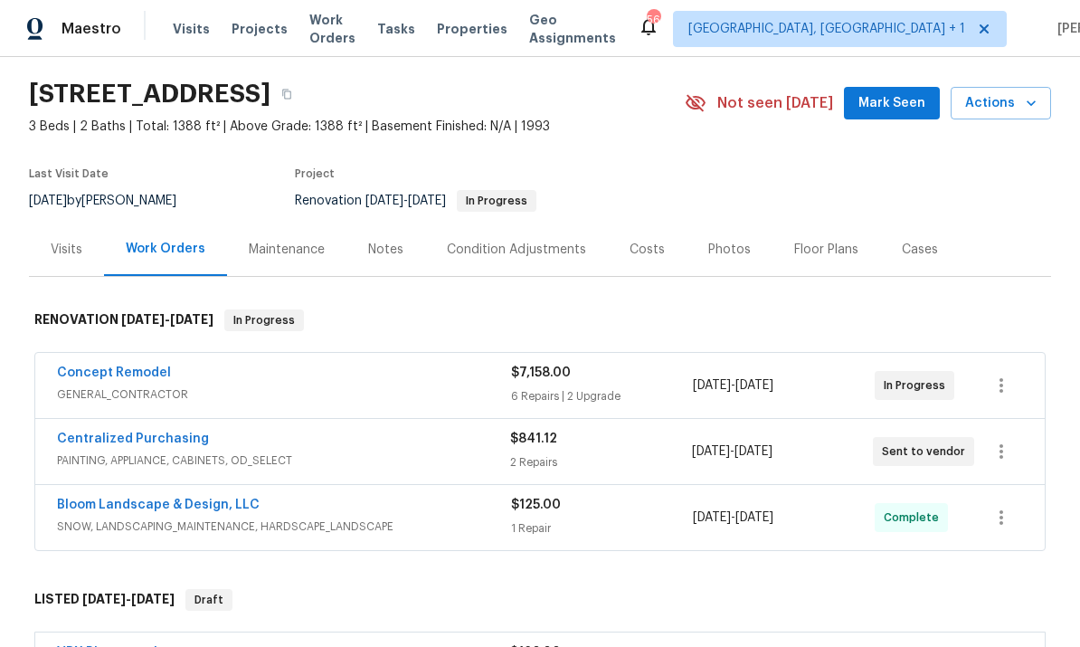
scroll to position [65, 0]
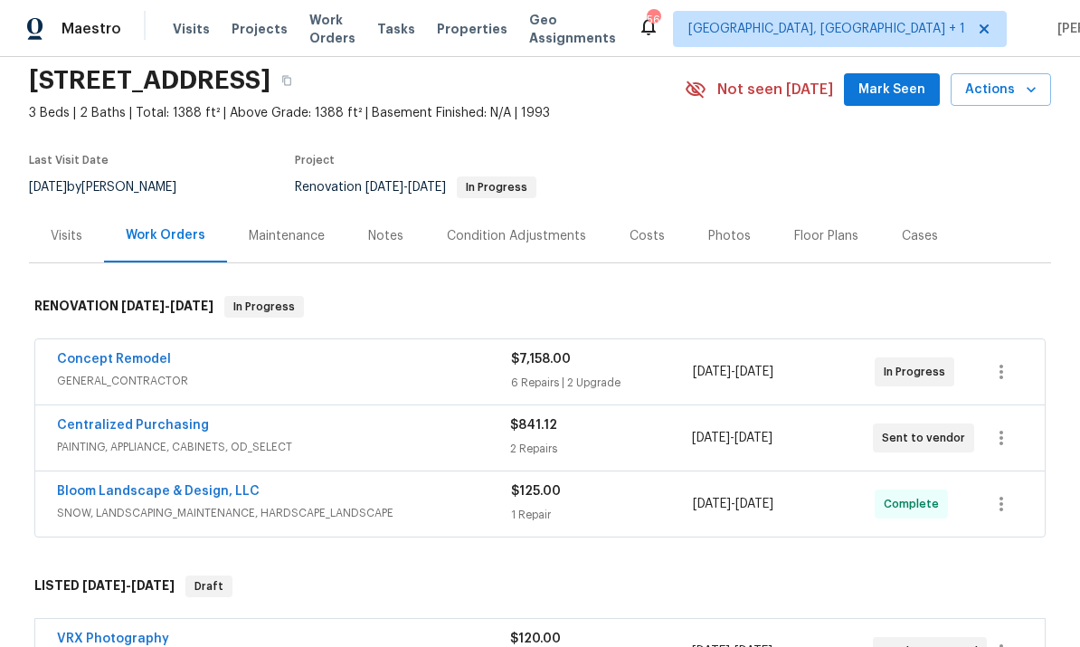
click at [154, 354] on link "Concept Remodel" at bounding box center [114, 359] width 114 height 13
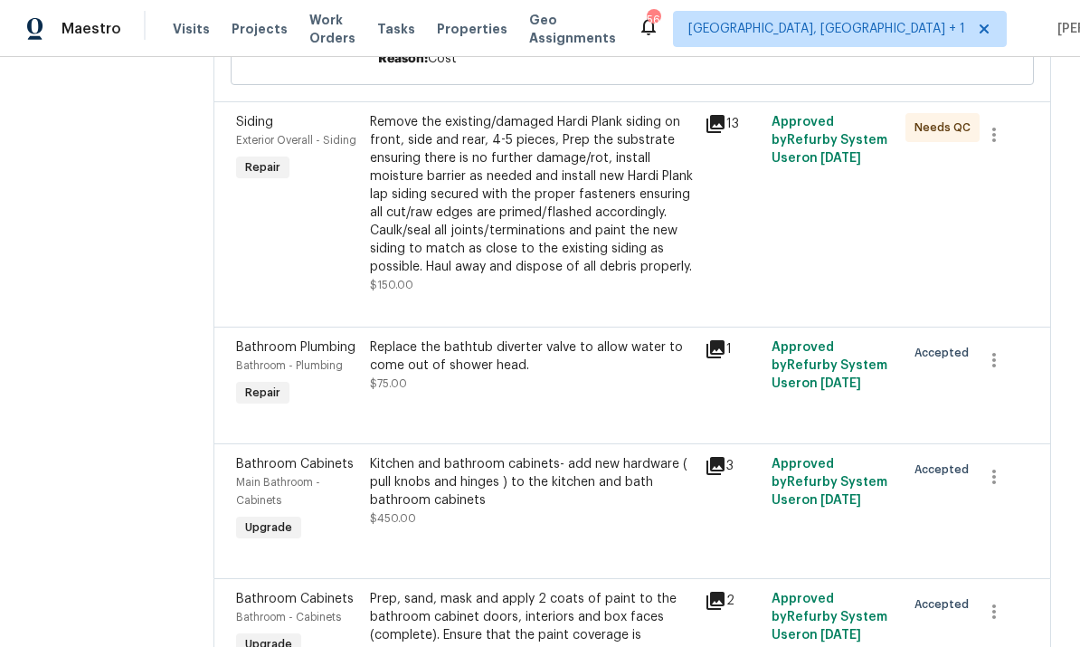
scroll to position [1584, 0]
click at [587, 591] on div "Prep, sand, mask and apply 2 coats of paint to the bathroom cabinet doors, inte…" at bounding box center [532, 645] width 324 height 109
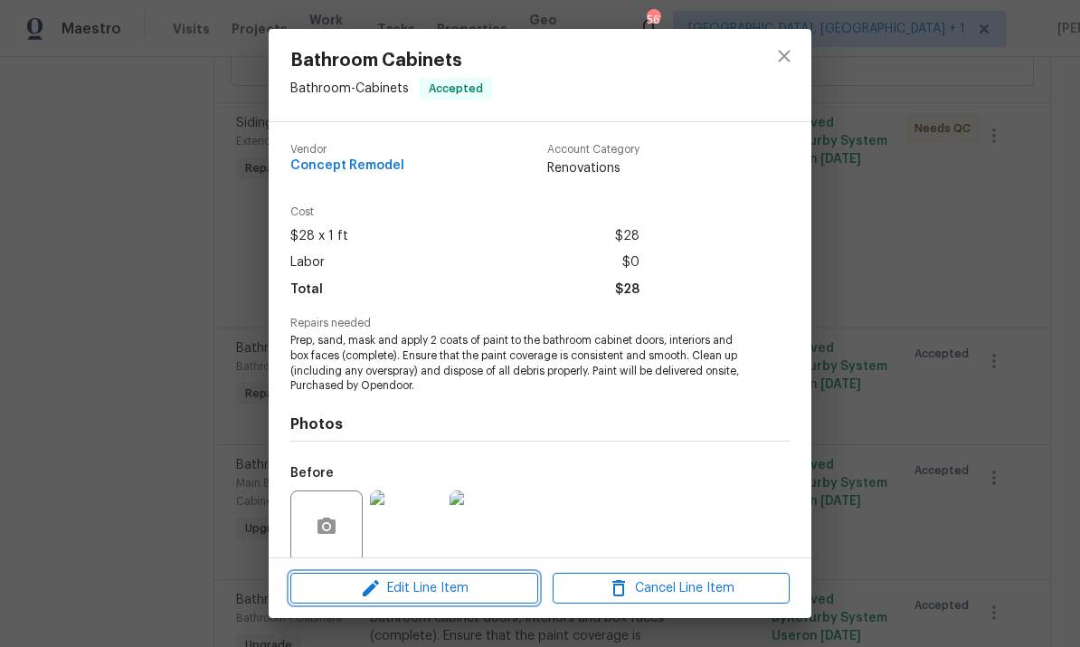
click at [477, 585] on span "Edit Line Item" at bounding box center [414, 588] width 237 height 23
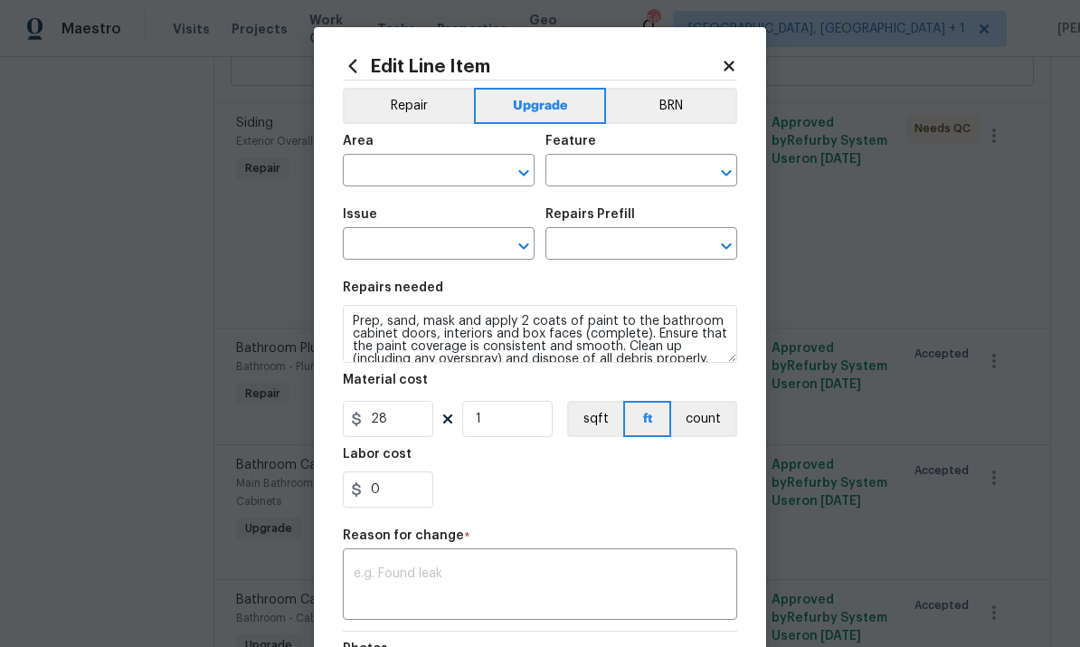
type input "Bathroom"
type input "Cabinets"
type input "Bathroom Cabinets"
type input "Paint Bath Cabinets Full Inside & Out - LABOR ONLY $28.00"
click at [422, 419] on input "28" at bounding box center [388, 419] width 90 height 36
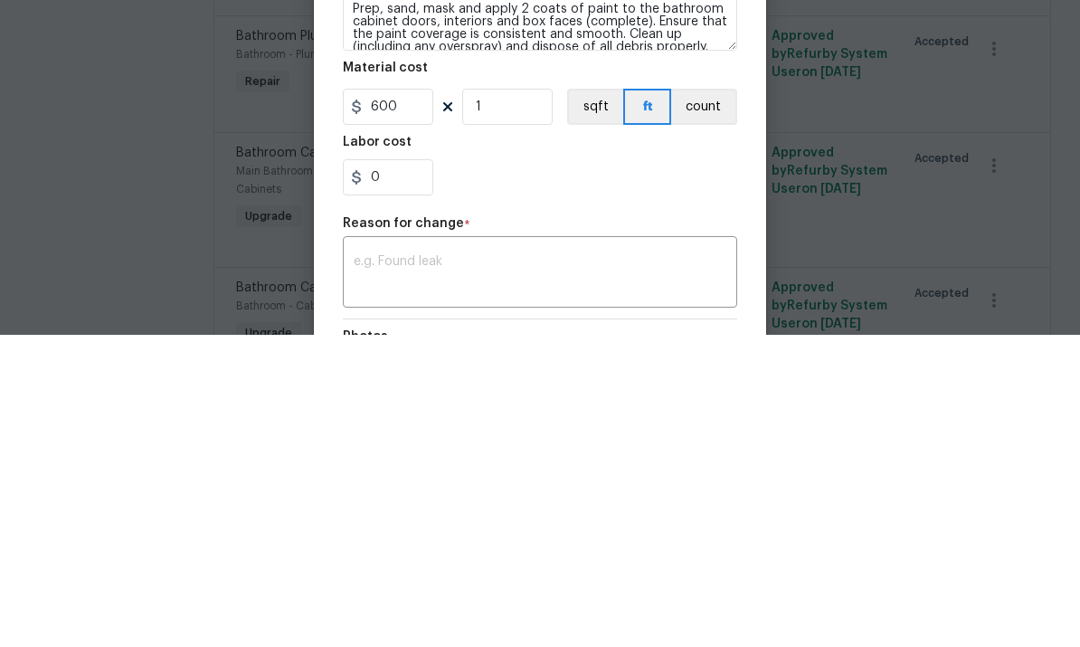
scroll to position [68, 0]
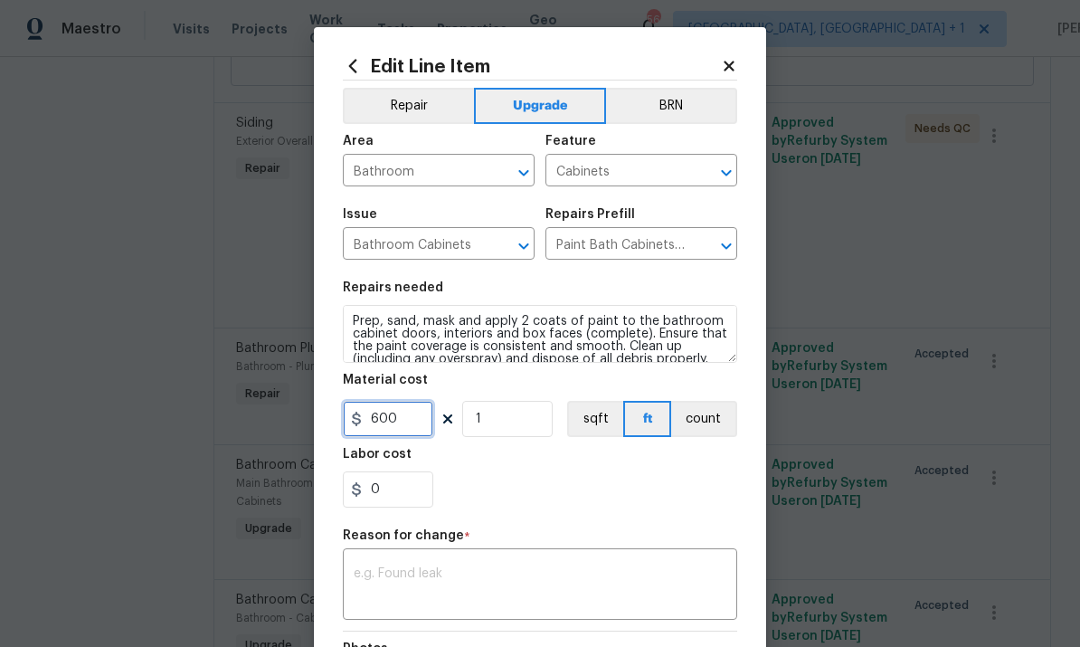
type input "600"
click at [480, 566] on div "x ​" at bounding box center [540, 586] width 395 height 67
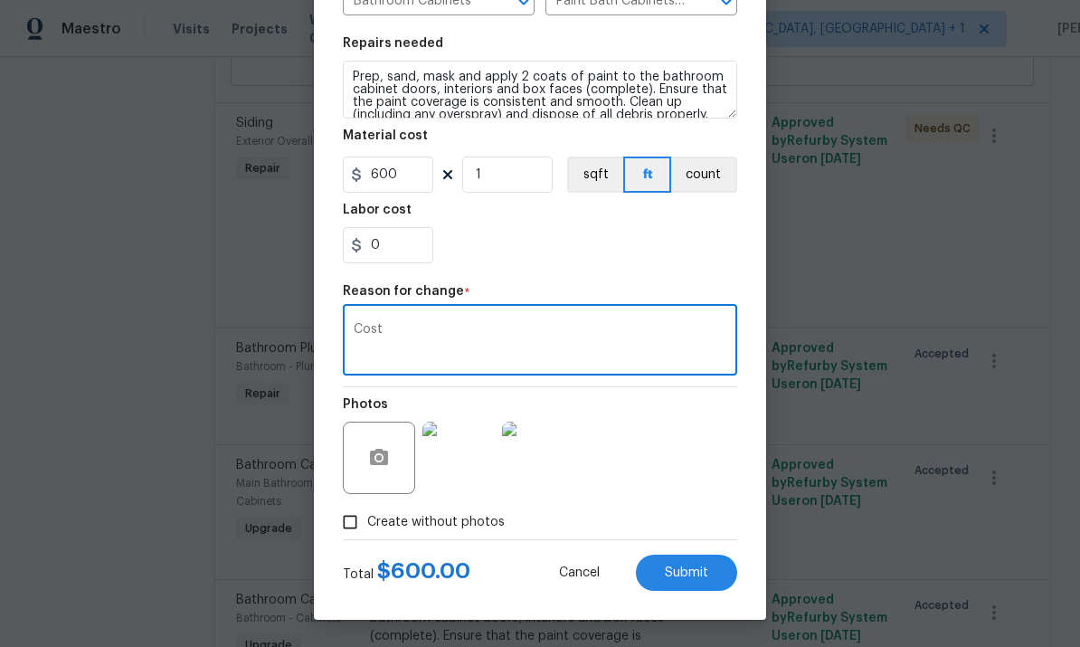
scroll to position [248, 0]
type textarea "Cost"
click at [699, 579] on span "Submit" at bounding box center [686, 573] width 43 height 14
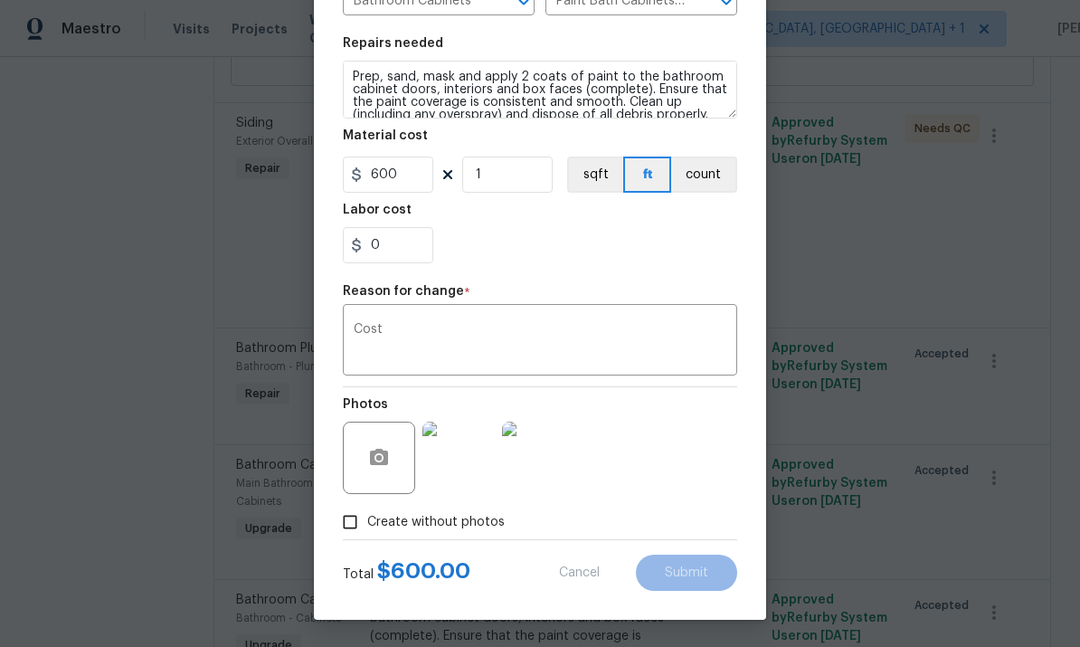
type input "28"
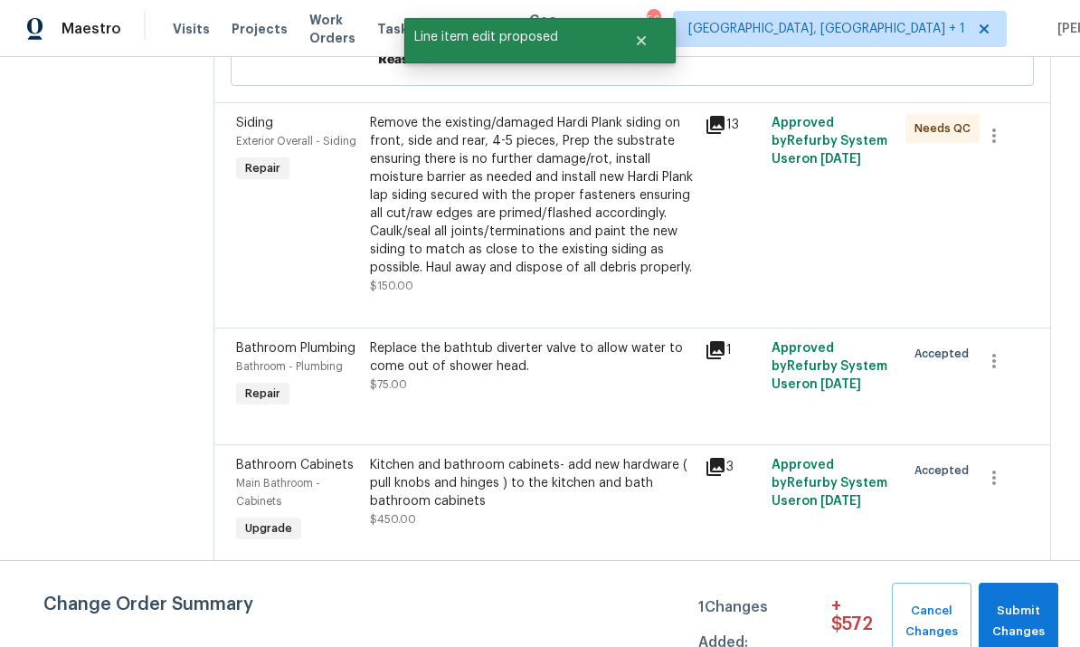
scroll to position [0, 0]
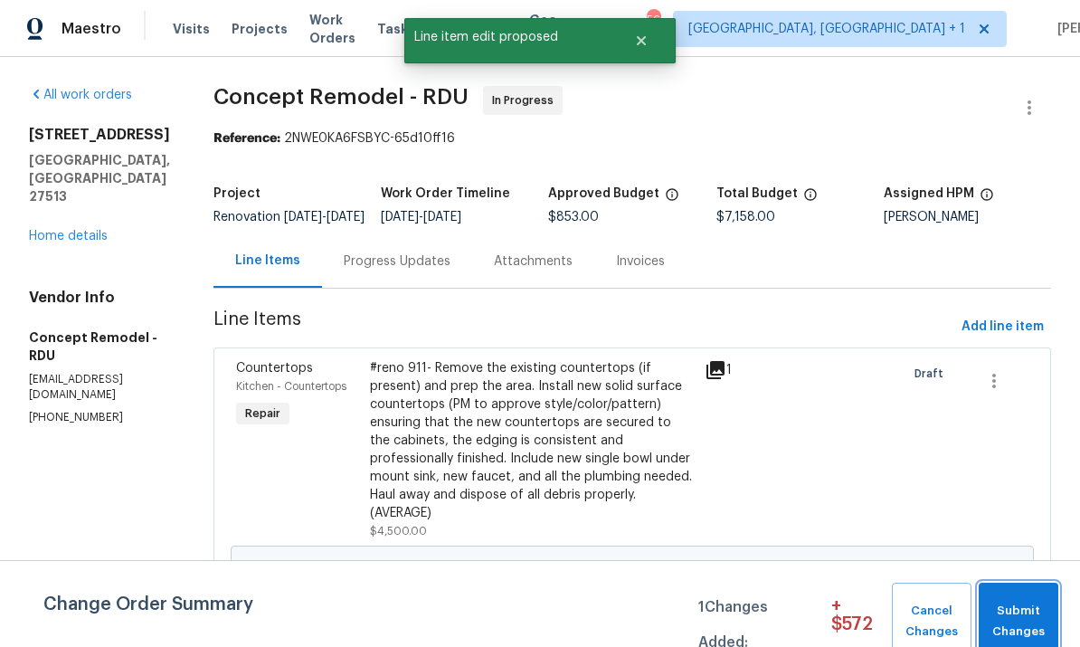
click at [994, 588] on button "Submit Changes" at bounding box center [1019, 622] width 81 height 78
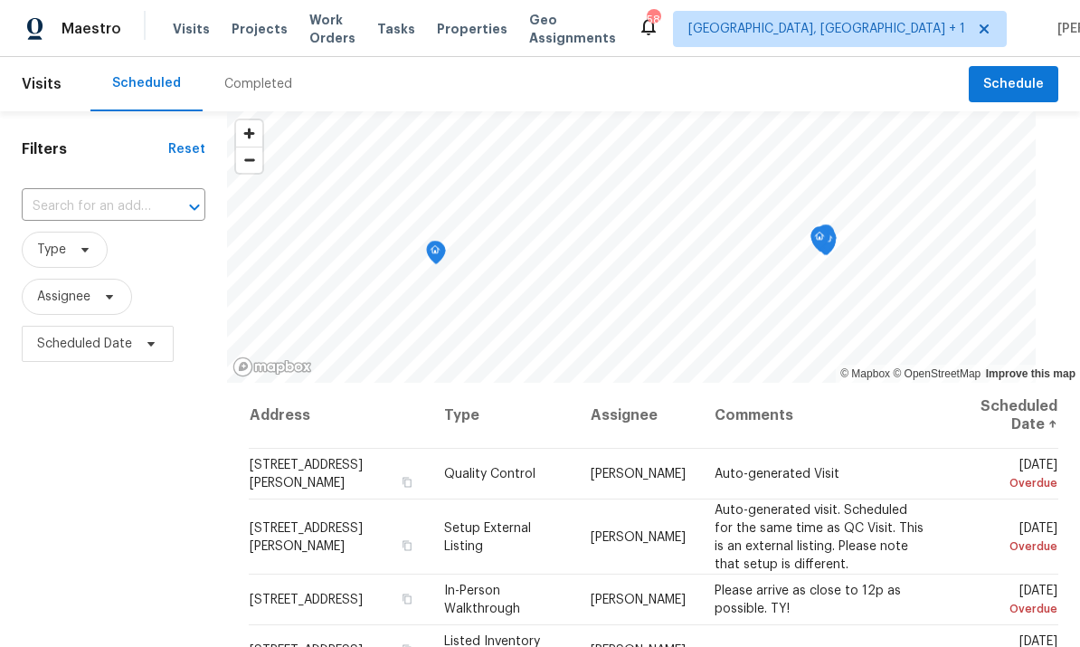
click at [176, 37] on span "Visits" at bounding box center [191, 29] width 37 height 18
click at [258, 71] on div "Completed" at bounding box center [258, 84] width 111 height 54
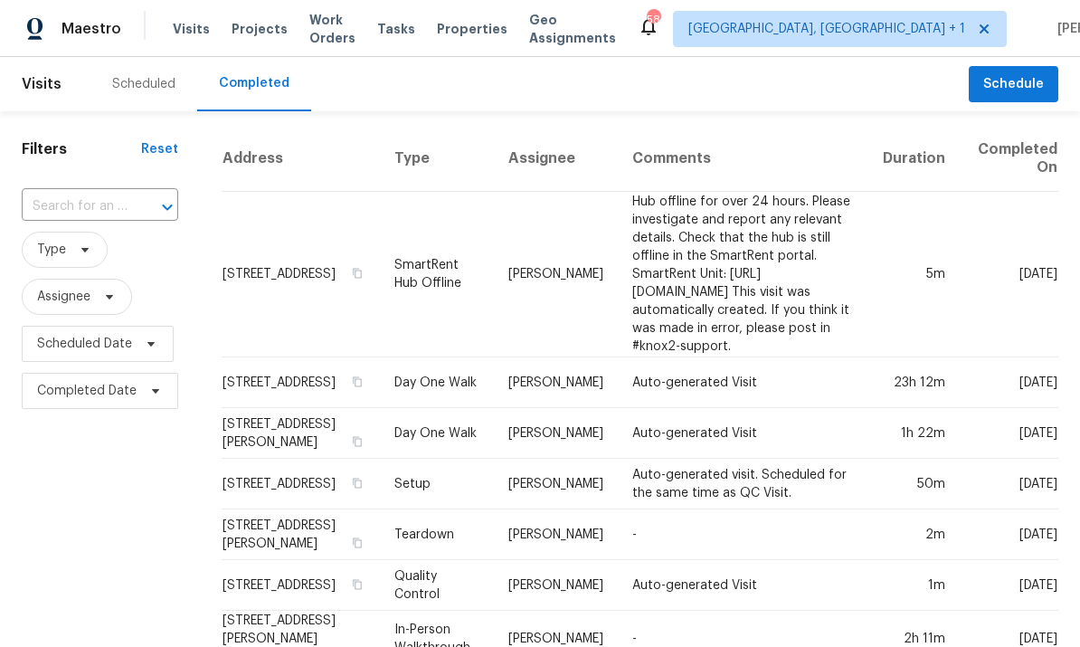
click at [110, 203] on input "text" at bounding box center [75, 207] width 106 height 28
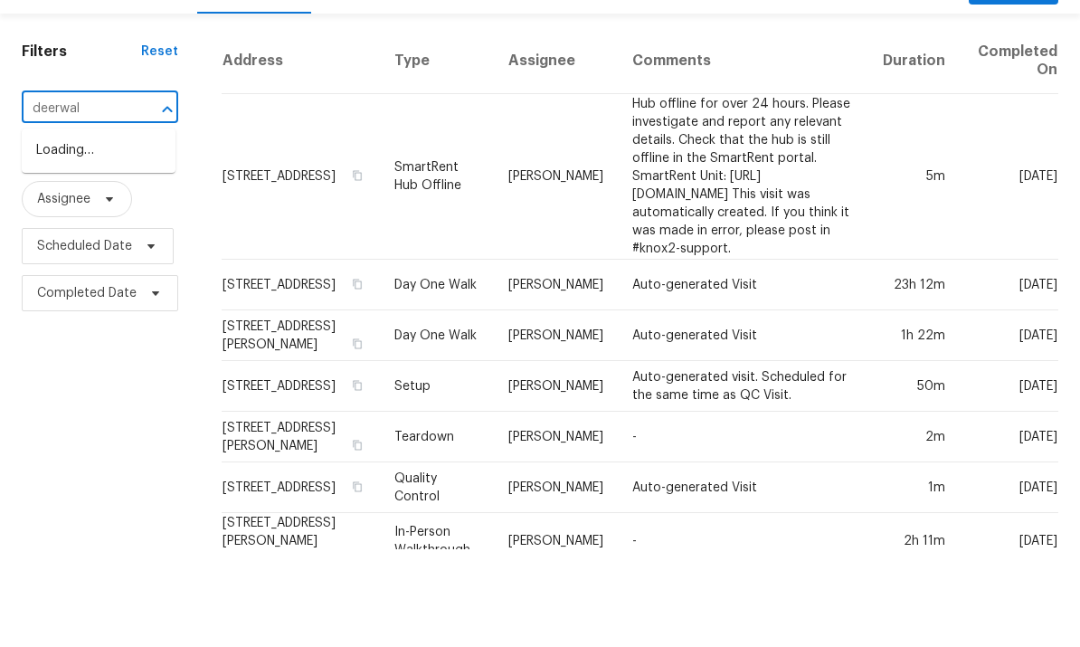
type input "deerwalk"
click at [91, 233] on li "[STREET_ADDRESS]" at bounding box center [99, 248] width 154 height 30
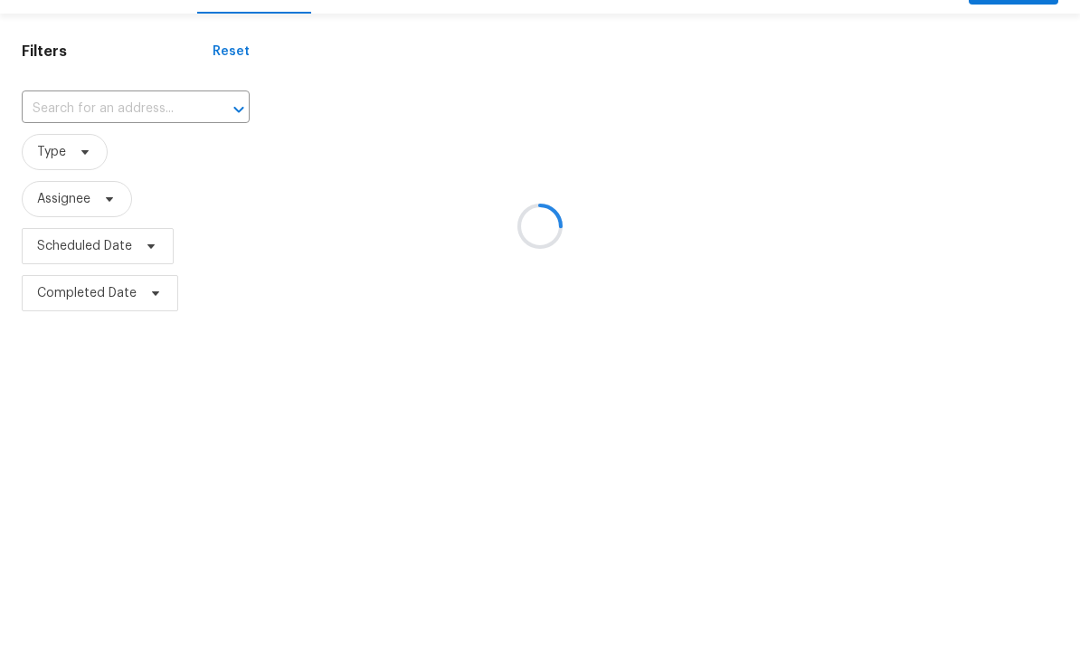
type input "[STREET_ADDRESS]"
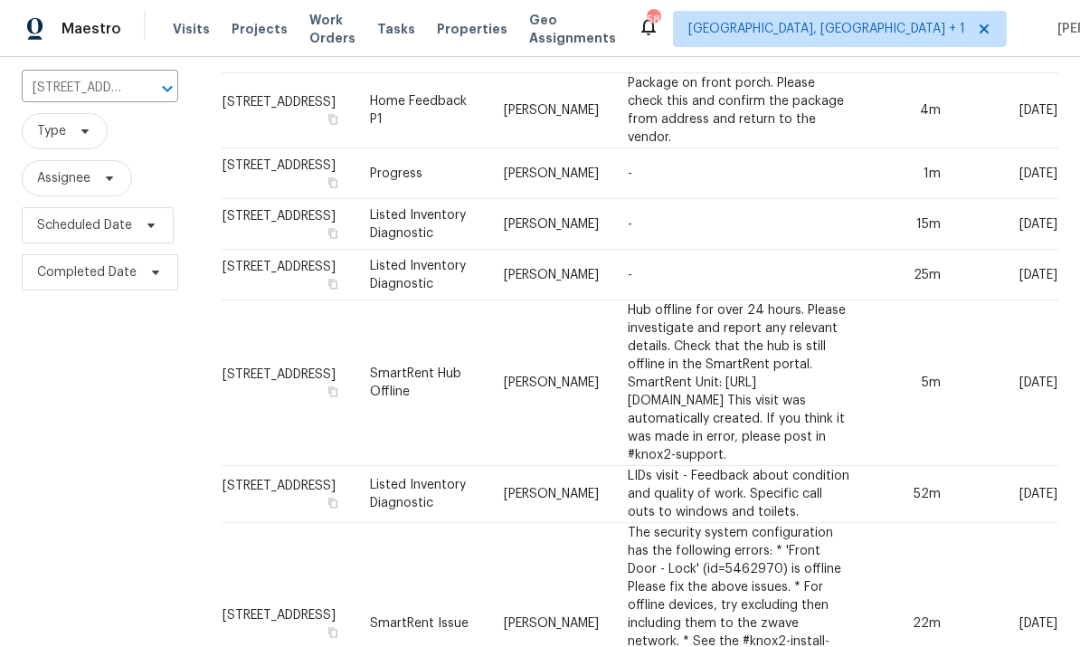
scroll to position [112, 1]
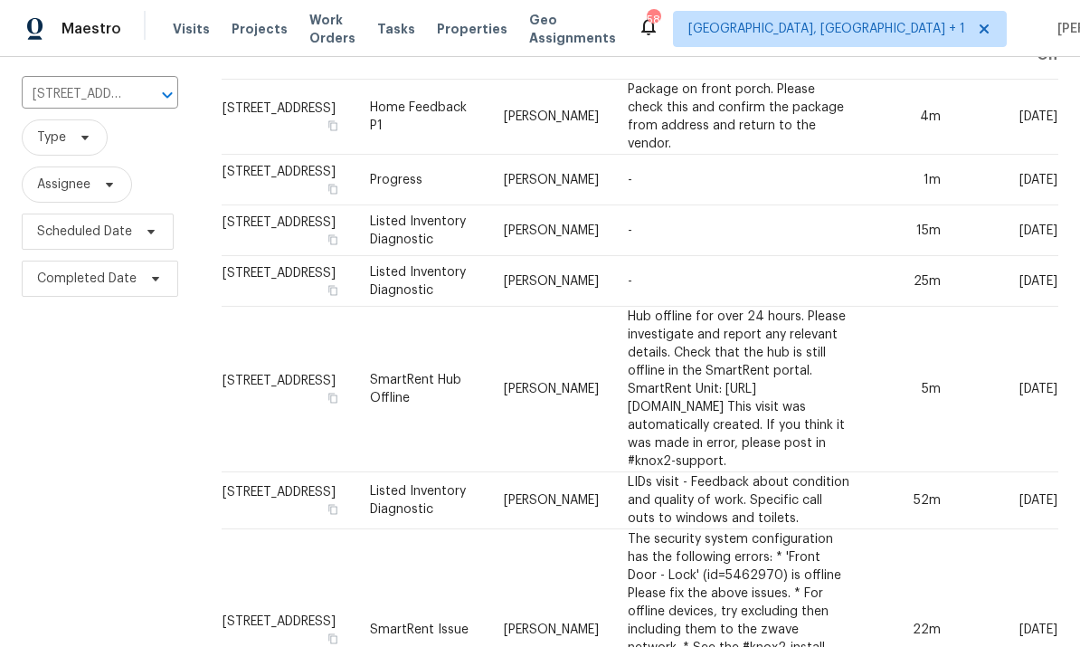
click at [490, 256] on td "[PERSON_NAME]" at bounding box center [552, 230] width 124 height 51
